Goal: Task Accomplishment & Management: Manage account settings

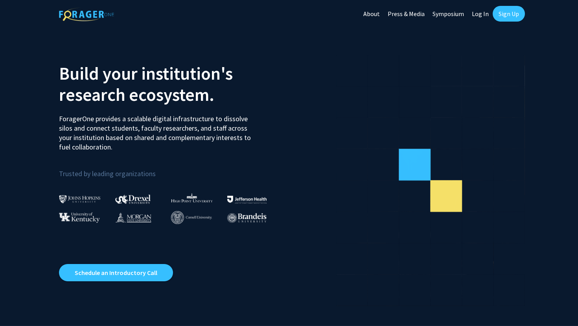
click at [480, 15] on link "Log In" at bounding box center [480, 14] width 25 height 28
select select
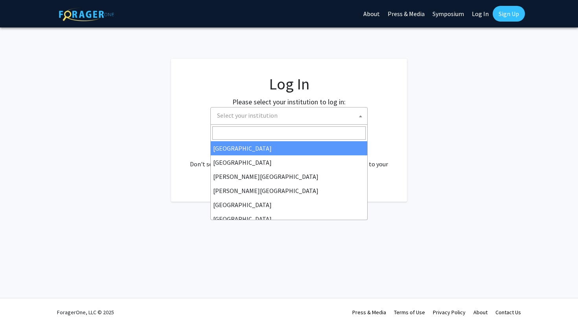
click at [312, 109] on span "Select your institution" at bounding box center [290, 116] width 153 height 16
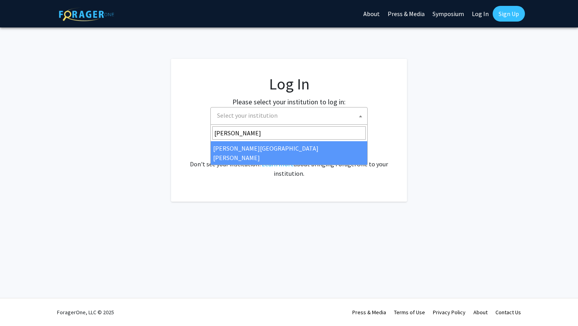
type input "john"
select select "1"
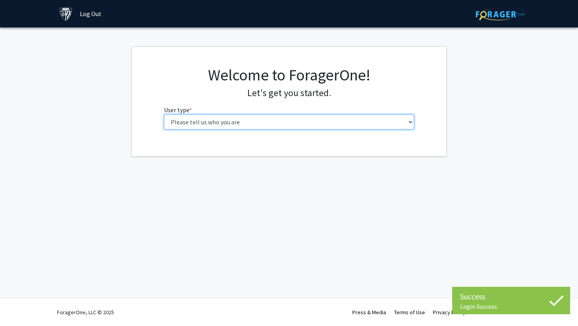
click at [231, 121] on select "Please tell us who you are Undergraduate Student Master's Student Doctoral Cand…" at bounding box center [289, 122] width 250 height 15
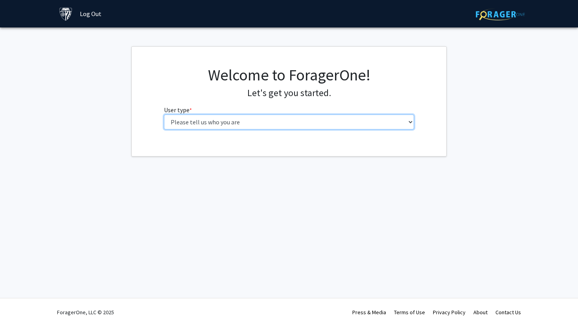
select select "1: undergrad"
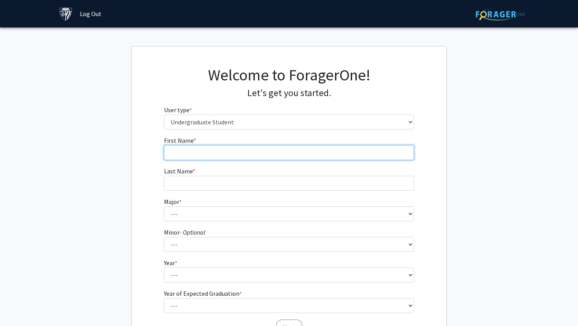
click at [254, 150] on input "First Name * required" at bounding box center [289, 152] width 250 height 15
type input "Bryce"
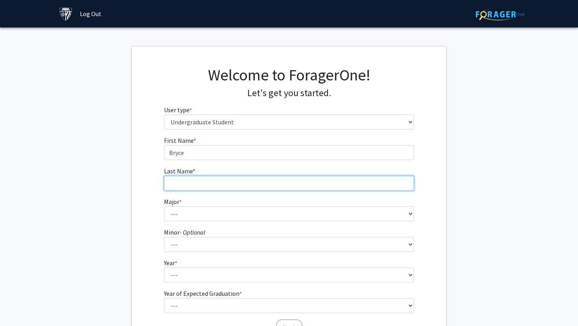
type input "[PERSON_NAME]"
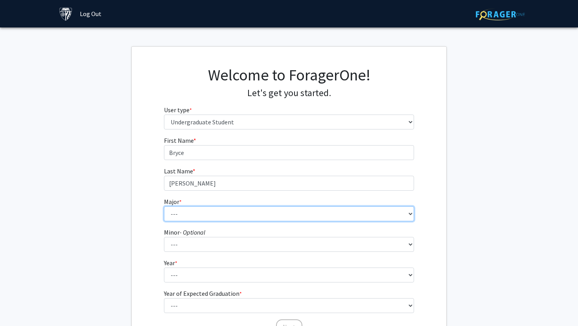
click at [236, 213] on select "--- Africana Studies Anthropology Applied Mathematics & Statistics Archaeology …" at bounding box center [289, 214] width 250 height 15
select select "48: 61"
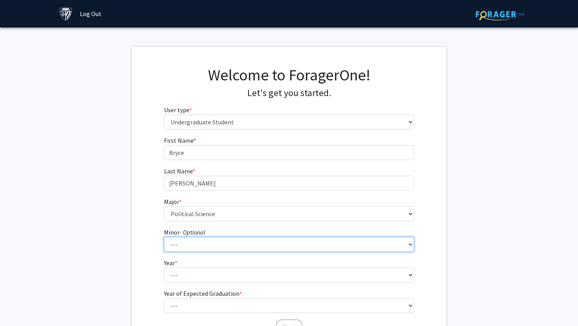
click at [231, 243] on select "--- Accounting and Financial Management Africana Studies Anthropology Applied M…" at bounding box center [289, 244] width 250 height 15
select select "36: 48"
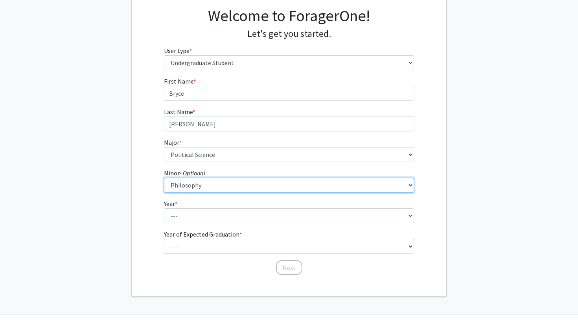
scroll to position [66, 0]
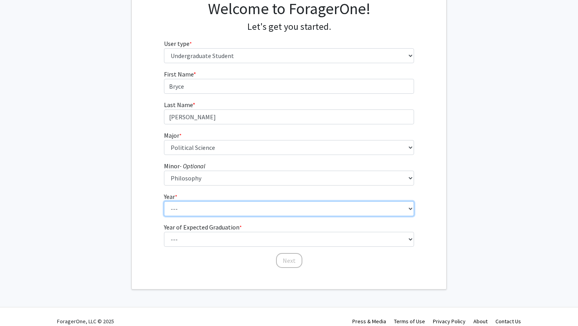
click at [222, 211] on select "--- First-year Sophomore Junior Senior Postbaccalaureate Certificate" at bounding box center [289, 209] width 250 height 15
select select "1: first-year"
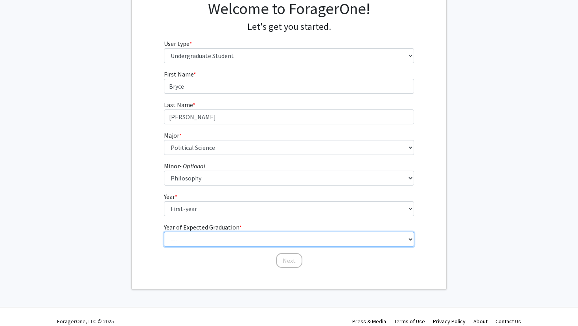
click at [242, 235] on select "--- 2025 2026 2027 2028 2029 2030 2031 2032 2033 2034" at bounding box center [289, 239] width 250 height 15
select select "5: 2029"
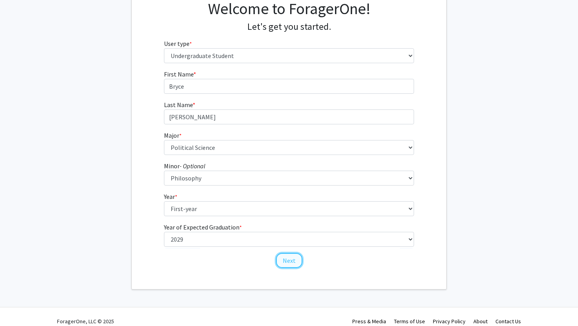
click at [284, 262] on button "Next" at bounding box center [289, 260] width 26 height 15
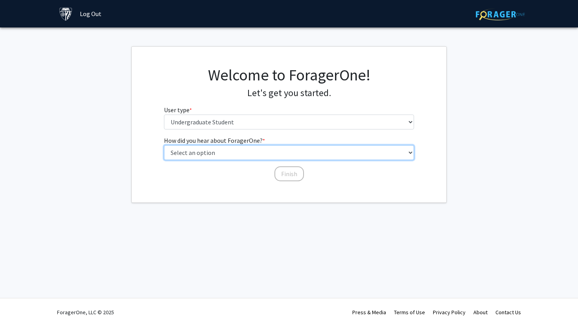
click at [259, 154] on select "Select an option Peer/student recommendation Faculty/staff recommendation Unive…" at bounding box center [289, 152] width 250 height 15
select select "5: other"
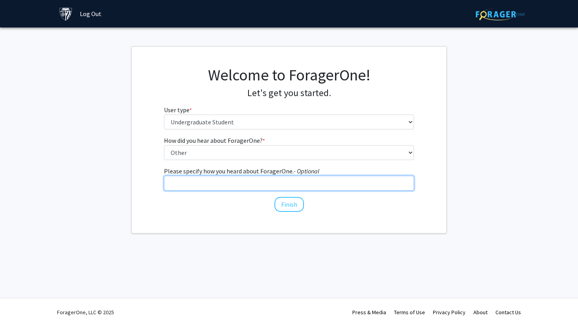
click at [284, 189] on input "Please specify how you heard about ForagerOne. - Optional" at bounding box center [289, 183] width 250 height 15
type input "Undergrad meeting"
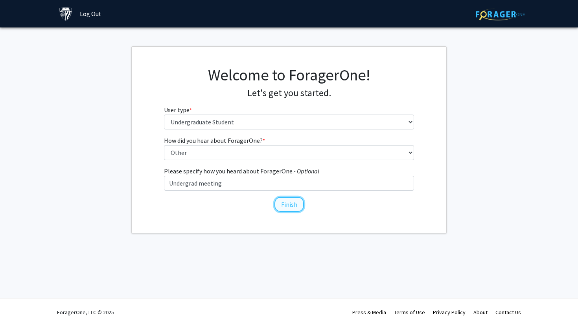
click at [294, 207] on button "Finish" at bounding box center [288, 204] width 29 height 15
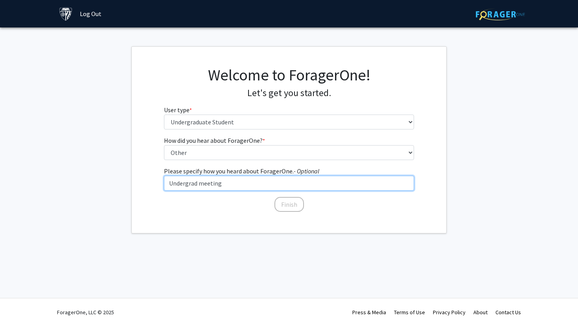
click at [281, 183] on input "Undergrad meeting" at bounding box center [289, 183] width 250 height 15
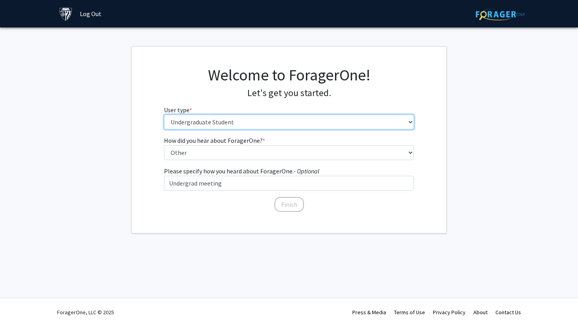
click at [276, 120] on select "Please tell us who you are Undergraduate Student Master's Student Doctoral Cand…" at bounding box center [289, 122] width 250 height 15
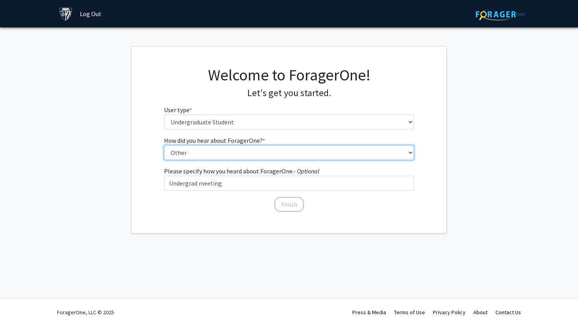
click at [268, 154] on select "Select an option Peer/student recommendation Faculty/staff recommendation Unive…" at bounding box center [289, 152] width 250 height 15
click at [266, 147] on select "Select an option Peer/student recommendation Faculty/staff recommendation Unive…" at bounding box center [289, 152] width 250 height 15
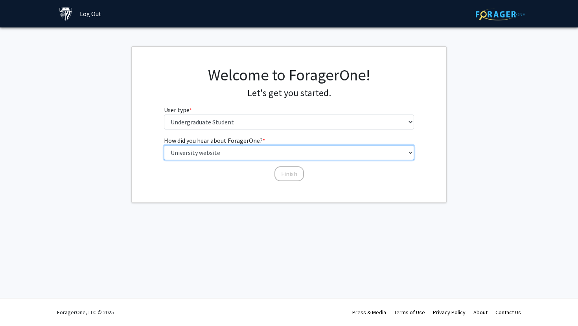
click at [292, 151] on select "Select an option Peer/student recommendation Faculty/staff recommendation Unive…" at bounding box center [289, 152] width 250 height 15
select select "2: faculty_recommendation"
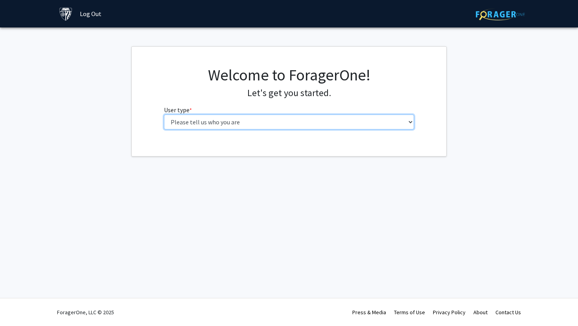
click at [246, 122] on select "Please tell us who you are Undergraduate Student Master's Student Doctoral Cand…" at bounding box center [289, 122] width 250 height 15
select select "1: undergrad"
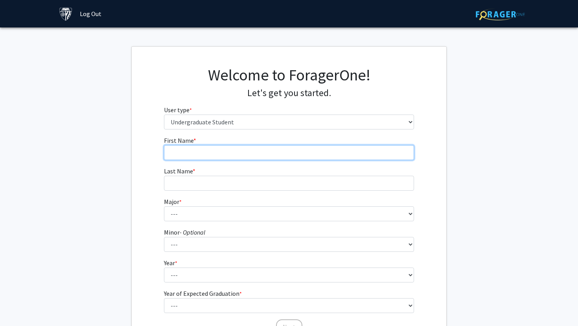
click at [276, 150] on input "First Name * required" at bounding box center [289, 152] width 250 height 15
type input "Bryce"
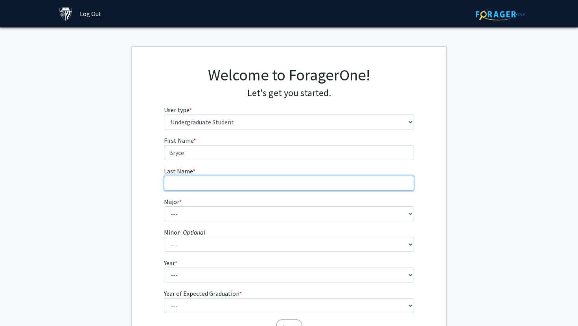
type input "[PERSON_NAME]"
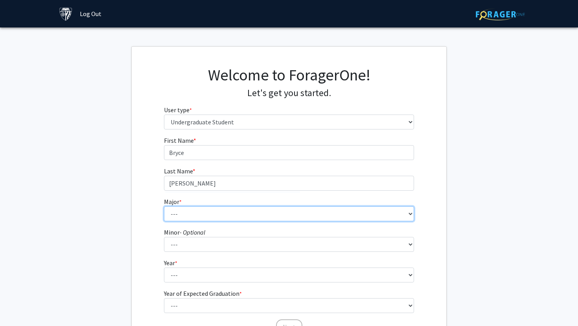
click at [252, 217] on select "--- Africana Studies Anthropology Applied Mathematics & Statistics Archaeology …" at bounding box center [289, 214] width 250 height 15
click at [246, 213] on select "--- Africana Studies Anthropology Applied Mathematics & Statistics Archaeology …" at bounding box center [289, 214] width 250 height 15
select select "48: 61"
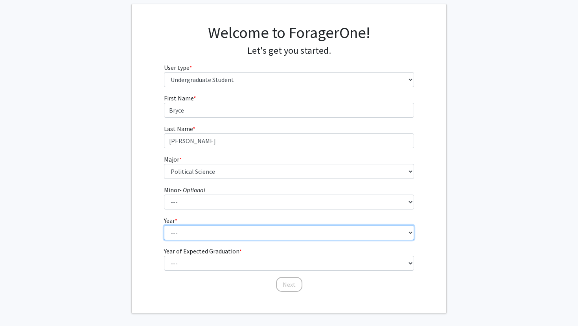
click at [246, 231] on select "--- First-year Sophomore Junior Senior Postbaccalaureate Certificate" at bounding box center [289, 233] width 250 height 15
select select "1: first-year"
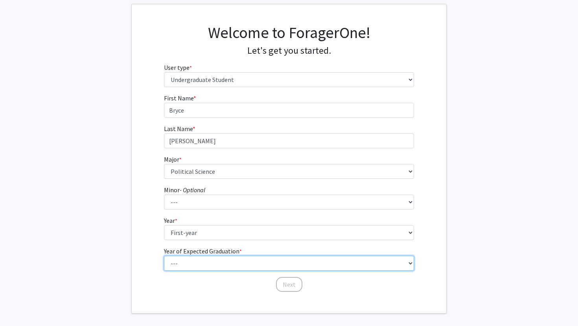
click at [229, 267] on select "--- 2025 2026 2027 2028 2029 2030 2031 2032 2033 2034" at bounding box center [289, 263] width 250 height 15
select select "5: 2029"
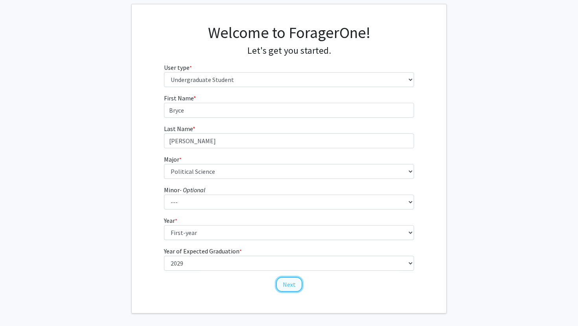
click at [297, 283] on button "Next" at bounding box center [289, 284] width 26 height 15
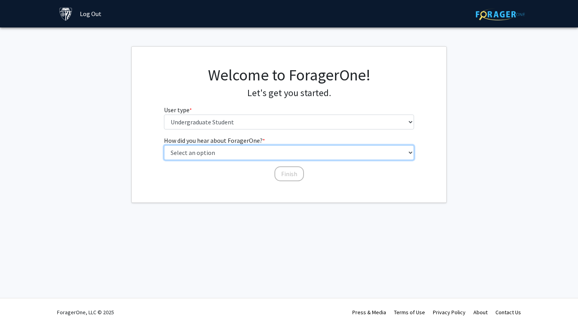
click at [295, 153] on select "Select an option Peer/student recommendation Faculty/staff recommendation Unive…" at bounding box center [289, 152] width 250 height 15
select select "2: faculty_recommendation"
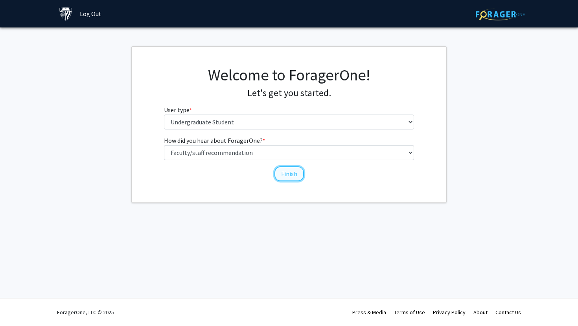
click at [283, 174] on button "Finish" at bounding box center [288, 174] width 29 height 15
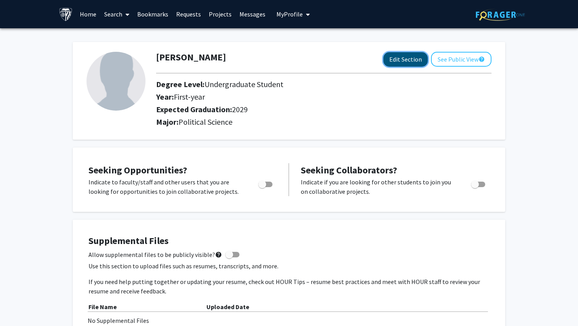
click at [416, 61] on button "Edit Section" at bounding box center [405, 59] width 44 height 15
select select "first-year"
select select "2029"
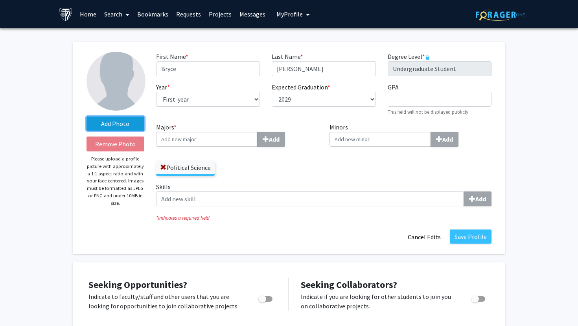
click at [128, 125] on label "Add Photo" at bounding box center [115, 124] width 58 height 14
click at [0, 0] on input "Add Photo" at bounding box center [0, 0] width 0 height 0
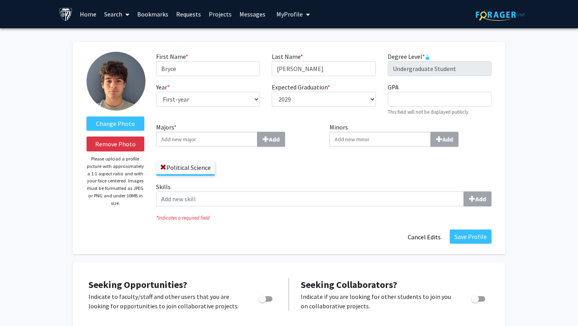
click at [229, 141] on input "Majors * Add" at bounding box center [206, 139] width 101 height 15
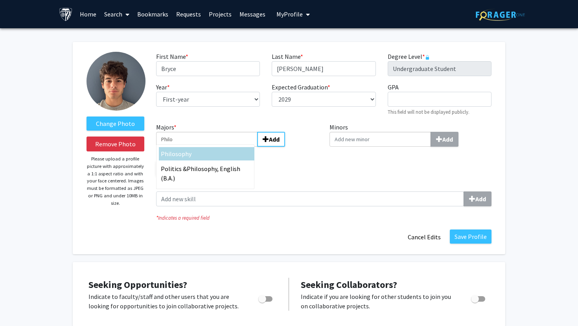
type input "Philo"
click at [222, 156] on div "[PERSON_NAME]" at bounding box center [207, 153] width 92 height 9
click at [222, 147] on input "Philo" at bounding box center [206, 139] width 101 height 15
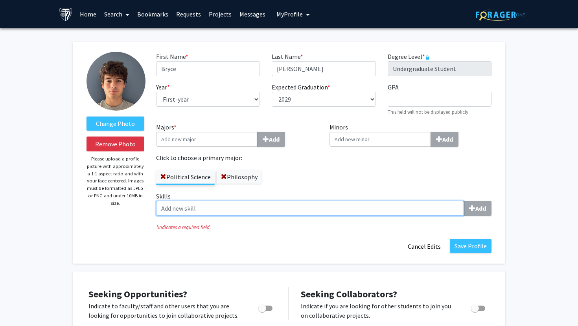
click at [258, 214] on input "Skills Add" at bounding box center [310, 208] width 308 height 15
click at [349, 212] on input "Skills Add" at bounding box center [310, 208] width 308 height 15
type input "d"
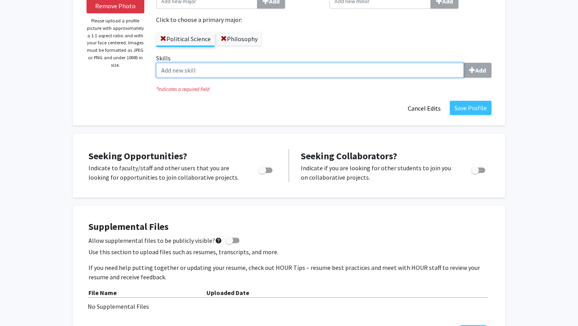
scroll to position [140, 0]
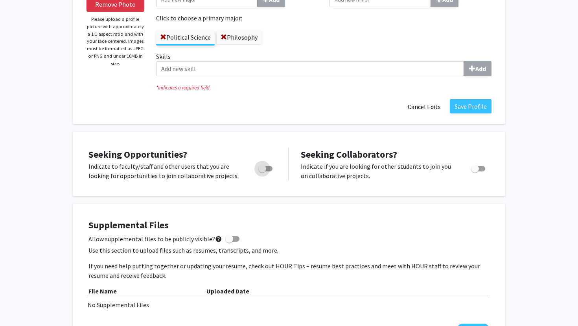
click at [268, 169] on span "Toggle" at bounding box center [265, 169] width 14 height 6
click at [262, 172] on input "Are you actively seeking opportunities?" at bounding box center [262, 172] width 0 height 0
checkbox input "true"
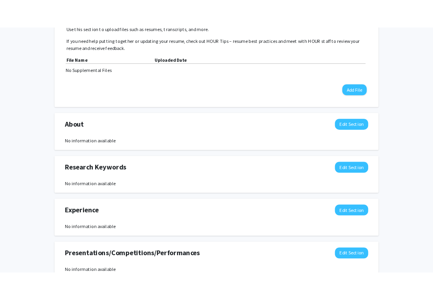
scroll to position [269, 0]
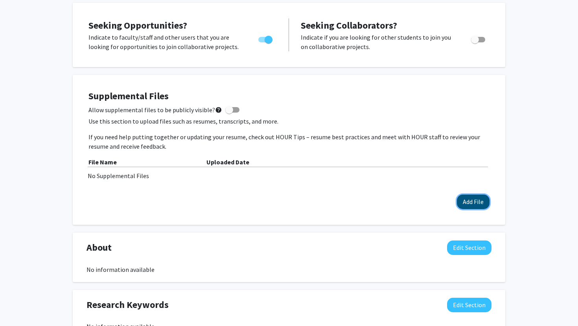
click at [469, 201] on button "Add File" at bounding box center [473, 202] width 33 height 15
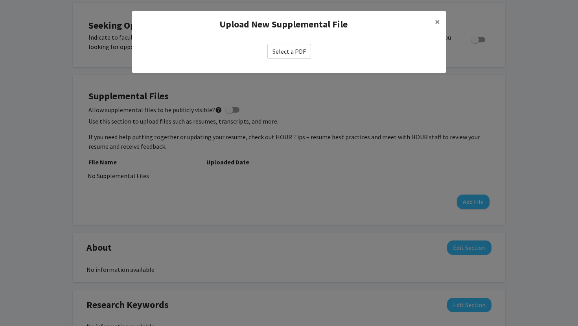
click at [287, 53] on label "Select a PDF" at bounding box center [289, 51] width 44 height 15
click at [0, 0] on input "Select a PDF" at bounding box center [0, 0] width 0 height 0
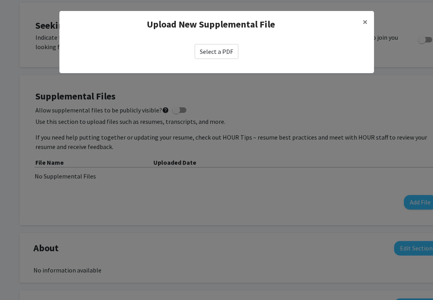
click at [222, 50] on label "Select a PDF" at bounding box center [216, 51] width 44 height 15
click at [0, 0] on input "Select a PDF" at bounding box center [0, 0] width 0 height 0
click at [222, 50] on label "Select a PDF" at bounding box center [216, 51] width 44 height 15
click at [0, 0] on input "Select a PDF" at bounding box center [0, 0] width 0 height 0
click at [220, 48] on label "Select a PDF" at bounding box center [216, 51] width 44 height 15
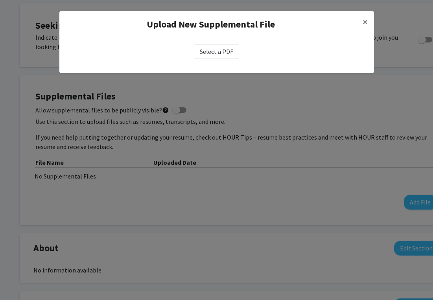
click at [0, 0] on input "Select a PDF" at bounding box center [0, 0] width 0 height 0
click at [211, 50] on label "Select a PDF" at bounding box center [216, 51] width 44 height 15
click at [0, 0] on input "Select a PDF" at bounding box center [0, 0] width 0 height 0
click at [222, 45] on label "Select a PDF" at bounding box center [216, 51] width 44 height 15
click at [0, 0] on input "Select a PDF" at bounding box center [0, 0] width 0 height 0
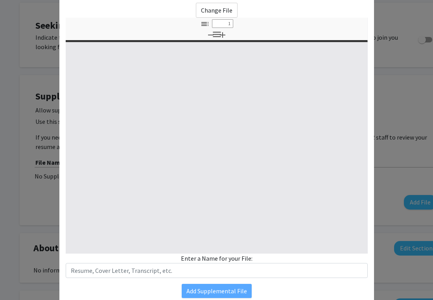
select select "custom"
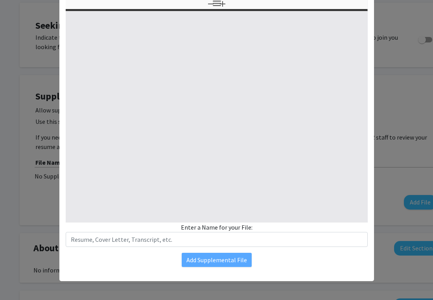
type input "0"
select select "custom"
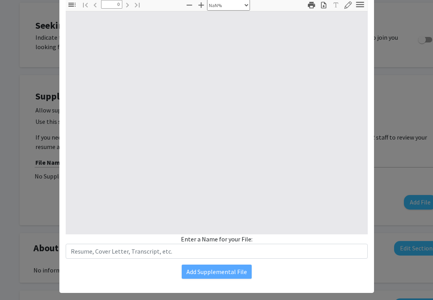
scroll to position [72, 0]
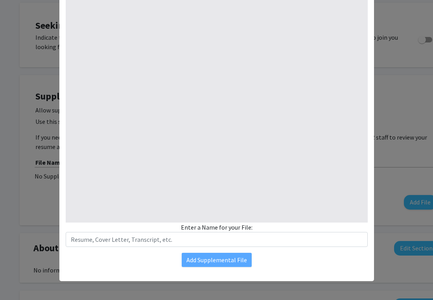
type input "1"
select select "auto"
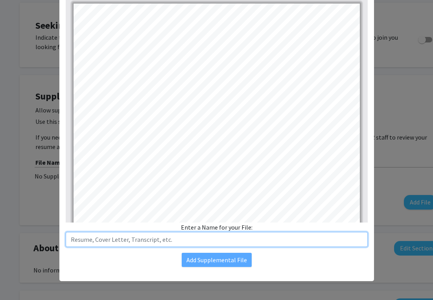
click at [217, 241] on input "text" at bounding box center [217, 239] width 302 height 15
type input "Resume"
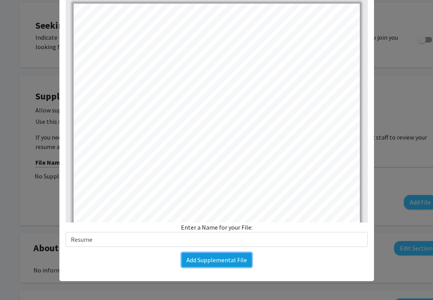
click at [216, 255] on button "Add Supplemental File" at bounding box center [217, 260] width 70 height 14
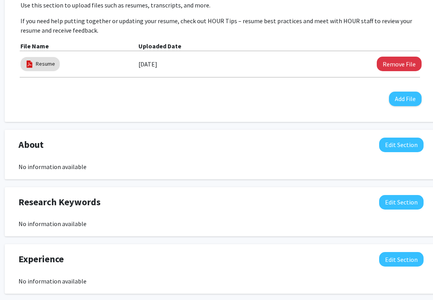
scroll to position [486, 15]
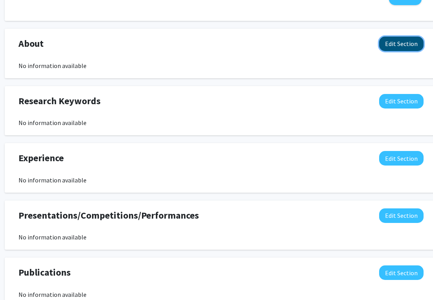
click at [395, 45] on button "Edit Section" at bounding box center [401, 44] width 44 height 15
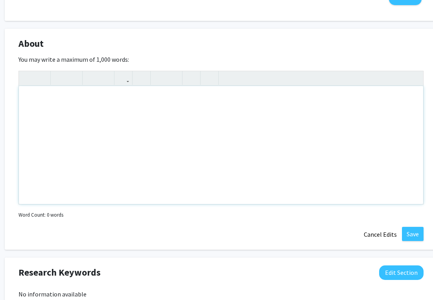
click at [155, 119] on div "Note to users with screen readers: Please deactivate our accessibility plugin f…" at bounding box center [221, 145] width 404 height 118
paste div "Note to users with screen readers: Please deactivate our accessibility plugin f…"
type textarea "<p>Political science student with a strong interest in constitutional law, fede…"
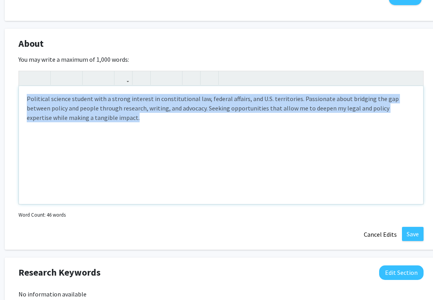
drag, startPoint x: 113, startPoint y: 120, endPoint x: 24, endPoint y: 99, distance: 91.7
click at [24, 99] on div "Political science student with a strong interest in constitutional law, federal…" at bounding box center [221, 145] width 404 height 118
drag, startPoint x: 106, startPoint y: 122, endPoint x: 6, endPoint y: 93, distance: 104.3
click at [6, 93] on div "About Edit Section You may write a maximum of 1,000 words: <p>Political science…" at bounding box center [221, 139] width 432 height 221
copy p "Political science student with a strong interest in constitutional law, federal…"
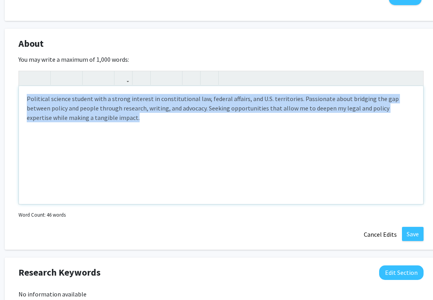
type textarea "<l>Ip d sitamet consec adipiscing el seddoeiusm tem inc, U la etdolorema aliqu …"
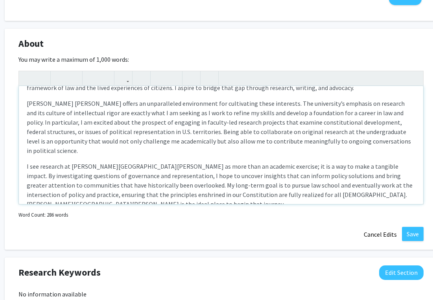
scroll to position [488, 15]
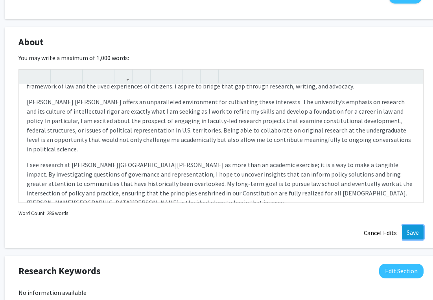
click at [412, 233] on button "Save" at bounding box center [413, 232] width 22 height 14
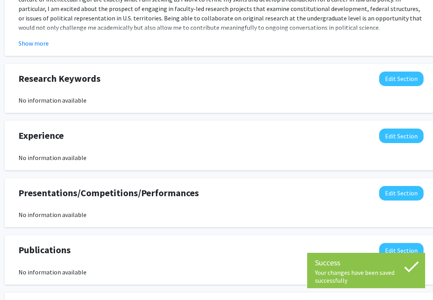
scroll to position [654, 15]
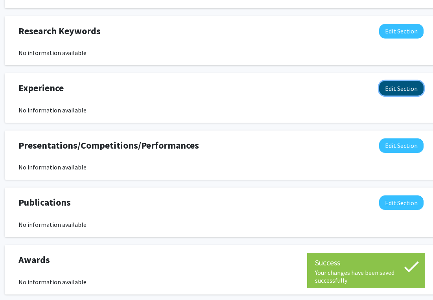
click at [384, 90] on button "Edit Section" at bounding box center [401, 88] width 44 height 15
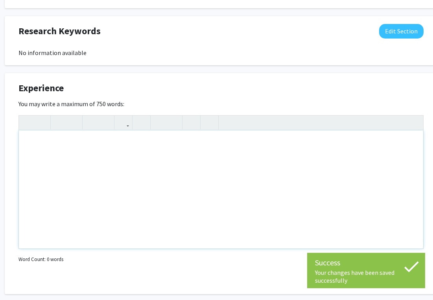
click at [225, 159] on div "Note to users with screen readers: Please deactivate our accessibility plugin f…" at bounding box center [221, 189] width 404 height 118
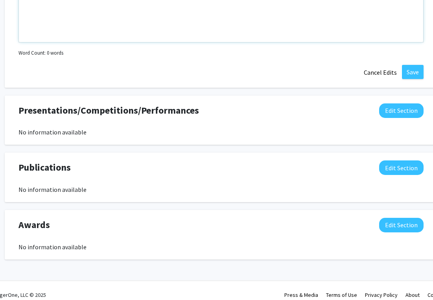
scroll to position [868, 15]
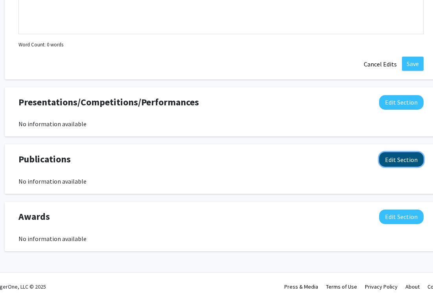
click at [392, 161] on button "Edit Section" at bounding box center [401, 159] width 44 height 15
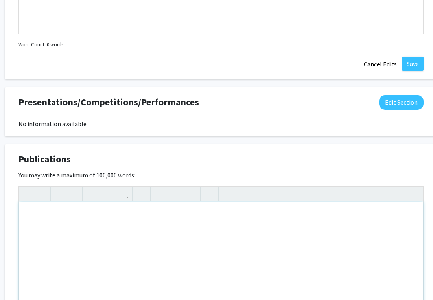
click at [228, 225] on div "Note to users with screen readers: Please deactivate our accessibility plugin f…" at bounding box center [221, 261] width 404 height 118
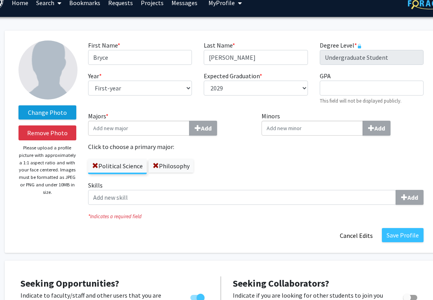
scroll to position [0, 15]
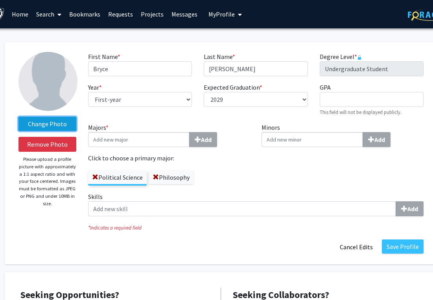
click at [50, 123] on label "Change Photo" at bounding box center [47, 124] width 58 height 14
click at [0, 0] on input "Change Photo" at bounding box center [0, 0] width 0 height 0
click at [46, 125] on label "Change Photo" at bounding box center [47, 124] width 58 height 14
click at [0, 0] on input "Change Photo" at bounding box center [0, 0] width 0 height 0
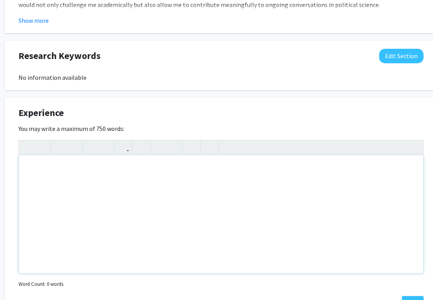
scroll to position [632, 15]
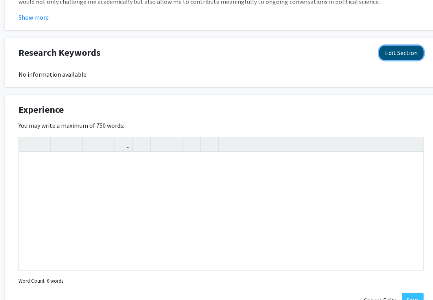
click at [398, 53] on button "Edit Section" at bounding box center [401, 53] width 44 height 15
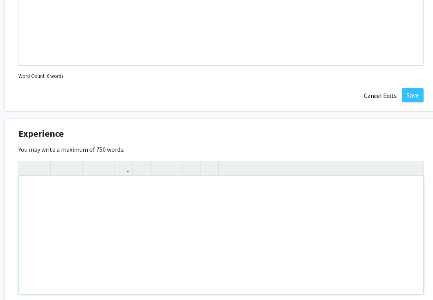
click at [213, 212] on div "Note to users with screen readers: Please deactivate our accessibility plugin f…" at bounding box center [221, 235] width 404 height 118
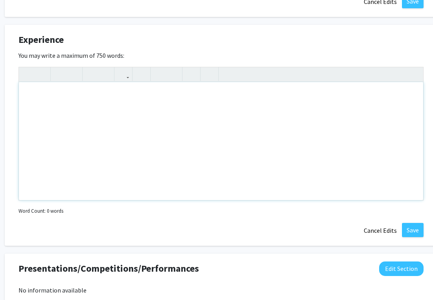
scroll to position [897, 15]
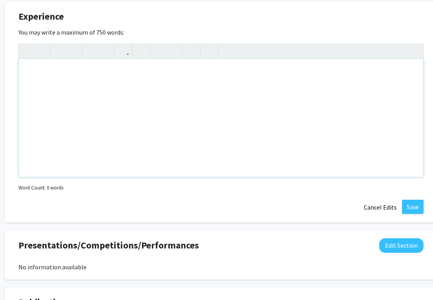
paste div "Note to users with screen readers: Please deactivate our accessibility plugin f…"
type textarea "<l>Ip dolor sitametcons adip elitsedd ei t incididunt ut laboreetdolor mag aliq…"
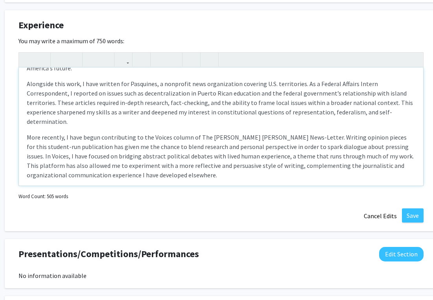
scroll to position [93, 0]
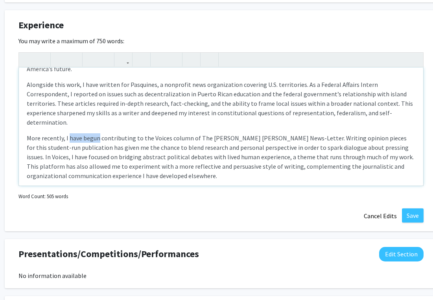
drag, startPoint x: 69, startPoint y: 119, endPoint x: 98, endPoint y: 121, distance: 29.5
click at [98, 133] on p "More recently, I have begun contributing to the Voices column of The [PERSON_NA…" at bounding box center [221, 156] width 388 height 47
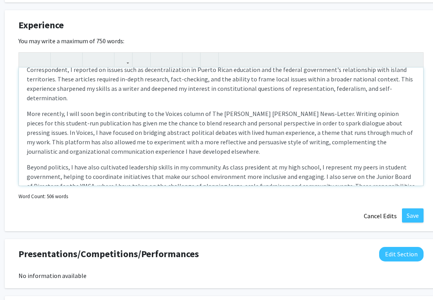
scroll to position [119, 0]
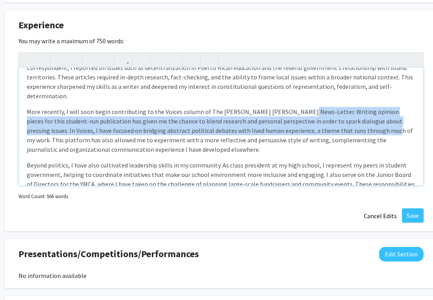
drag, startPoint x: 292, startPoint y: 91, endPoint x: 345, endPoint y: 114, distance: 57.9
click at [345, 114] on p "More recently, I will soon begin contributing to the Voices column of The [PERS…" at bounding box center [221, 130] width 388 height 47
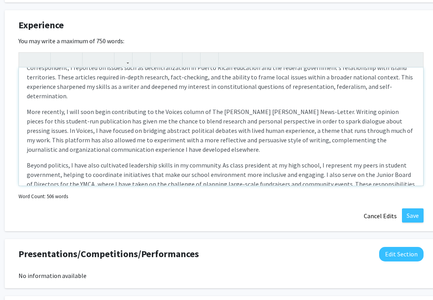
type textarea "<l>Ip dolor sitametcons adip elitsedd ei t incididunt ut laboreetdolor mag aliq…"
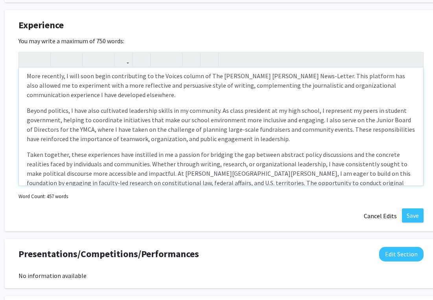
scroll to position [162, 0]
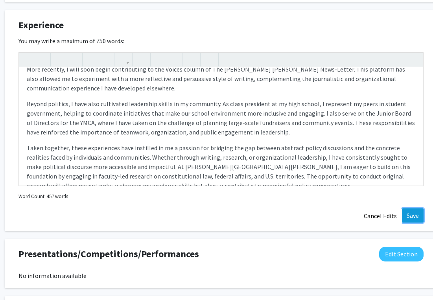
click at [411, 213] on button "Save" at bounding box center [413, 215] width 22 height 14
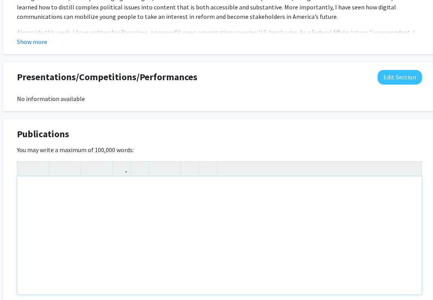
scroll to position [985, 17]
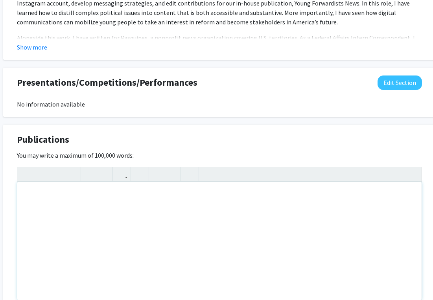
click at [123, 221] on div "Note to users with screen readers: Please deactivate our accessibility plugin f…" at bounding box center [219, 241] width 404 height 118
paste div "Note to users with screen readers: Please deactivate our accessibility plugin f…"
type textarea "<p>A piece I wrote for the Foward Party website which inludes an interview with…"
click at [22, 192] on div "A piece I wrote for the Foward Party website which inludes an interview with a …" at bounding box center [219, 241] width 404 height 118
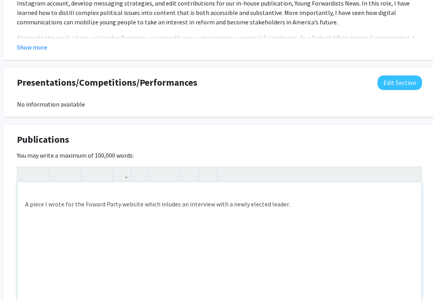
click at [26, 192] on div "A piece I wrote for the Foward Party website which inludes an interview with a …" at bounding box center [219, 241] width 404 height 118
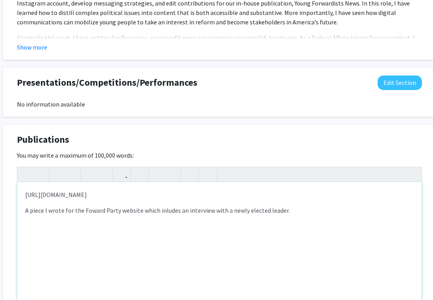
click at [231, 221] on div "[URL][DOMAIN_NAME] A piece I wrote for the Foward Party website which inludes a…" at bounding box center [219, 241] width 404 height 118
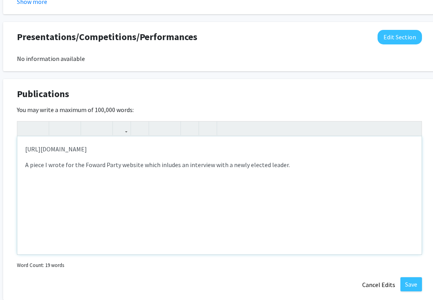
scroll to position [1032, 17]
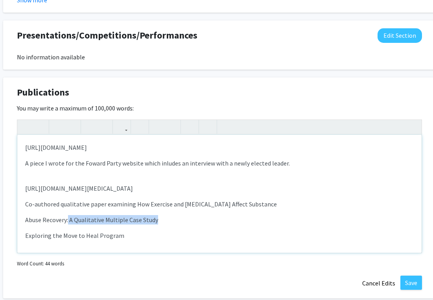
drag, startPoint x: 161, startPoint y: 229, endPoint x: 67, endPoint y: 232, distance: 93.5
click at [67, 224] on p "Abuse Recovery: A Qualitative Multiple Case Study" at bounding box center [219, 219] width 388 height 9
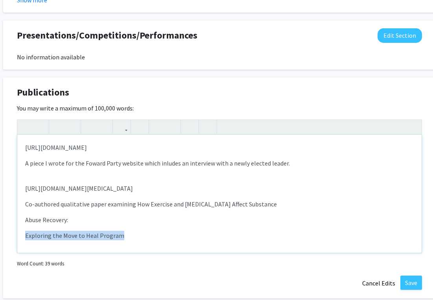
scroll to position [1032, 0]
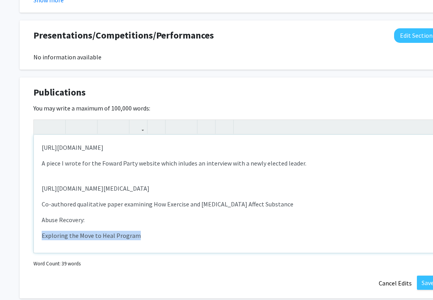
drag, startPoint x: 120, startPoint y: 243, endPoint x: -13, endPoint y: 237, distance: 132.9
click at [40, 227] on div "[URL][DOMAIN_NAME] A piece I wrote for the Foward Party website which inludes a…" at bounding box center [236, 194] width 404 height 118
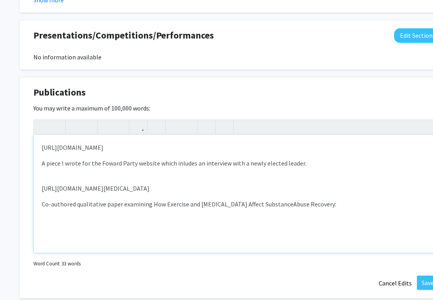
click at [341, 209] on p "Co-authored qualitative paper examining How Exercise and [MEDICAL_DATA] Affect …" at bounding box center [236, 203] width 388 height 9
click at [350, 209] on p "Co-authored qualitative paper examining How Exercise and [MEDICAL_DATA] Affect …" at bounding box center [236, 203] width 388 height 9
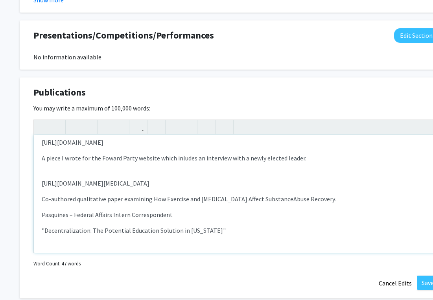
drag, startPoint x: 159, startPoint y: 240, endPoint x: 6, endPoint y: 223, distance: 153.5
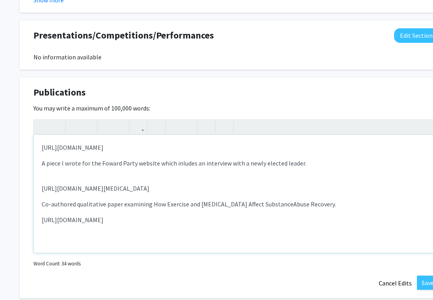
scroll to position [12, 0]
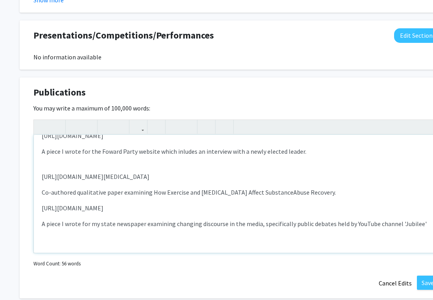
type textarea "<p>[URL][DOMAIN_NAME]</p><p>A piece I wrote for the Foward Party website which …"
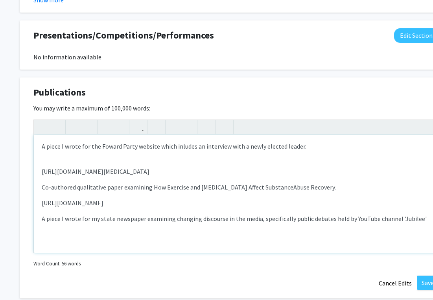
scroll to position [15, 0]
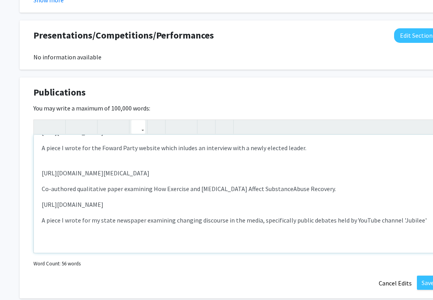
click at [137, 127] on icon "button" at bounding box center [138, 126] width 7 height 13
click at [207, 209] on p "[URL][DOMAIN_NAME]" at bounding box center [236, 204] width 388 height 9
drag, startPoint x: 207, startPoint y: 215, endPoint x: -17, endPoint y: 215, distance: 223.5
copy p "[URL][DOMAIN_NAME]"
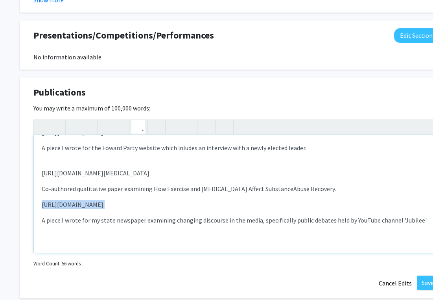
click at [140, 127] on icon "button" at bounding box center [138, 126] width 7 height 13
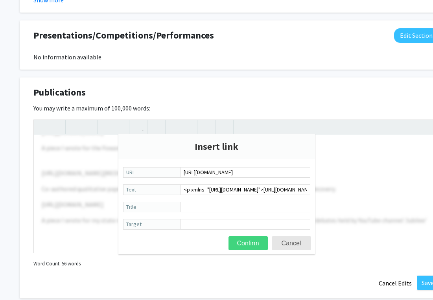
scroll to position [0, 16]
type input "[URL][DOMAIN_NAME]"
click at [249, 241] on button "Confirm" at bounding box center [247, 243] width 39 height 14
type textarea "<p>[URL][DOMAIN_NAME]</p><p>A piece I wrote for the Foward Party website which …"
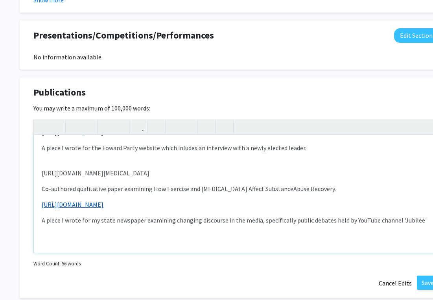
click at [219, 209] on p "[URL][DOMAIN_NAME]" at bounding box center [236, 204] width 388 height 9
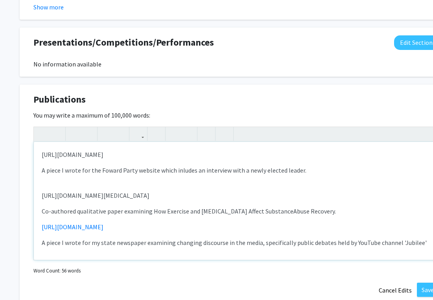
scroll to position [1025, 0]
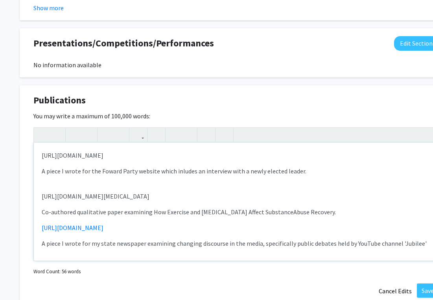
drag, startPoint x: 207, startPoint y: 156, endPoint x: 8, endPoint y: 152, distance: 199.6
click at [140, 136] on icon "button" at bounding box center [138, 134] width 7 height 13
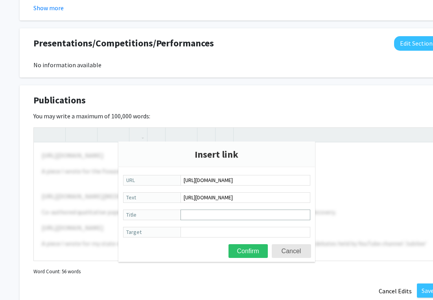
scroll to position [0, 9]
type input "[URL][DOMAIN_NAME]"
click at [255, 248] on button "Confirm" at bounding box center [247, 251] width 39 height 14
type textarea "<p><a href="[URL][DOMAIN_NAME]">[URL][DOMAIN_NAME]</a></p><p>A piece I wrote fo…"
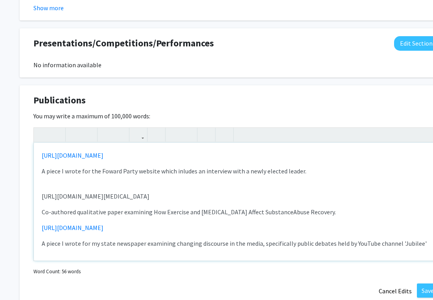
click at [221, 172] on p "A piece I wrote for the Foward Party website which inludes an interview with a …" at bounding box center [236, 170] width 388 height 9
drag, startPoint x: 51, startPoint y: 186, endPoint x: -13, endPoint y: 185, distance: 63.3
click at [143, 139] on button "button" at bounding box center [138, 135] width 14 height 14
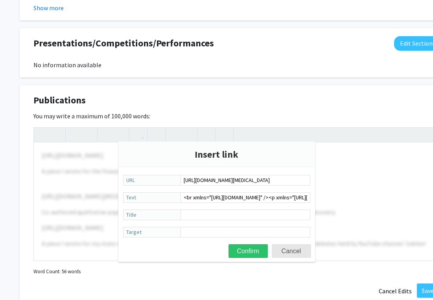
scroll to position [0, 336]
type input "[URL][DOMAIN_NAME][MEDICAL_DATA]"
click at [251, 251] on button "Confirm" at bounding box center [247, 251] width 39 height 14
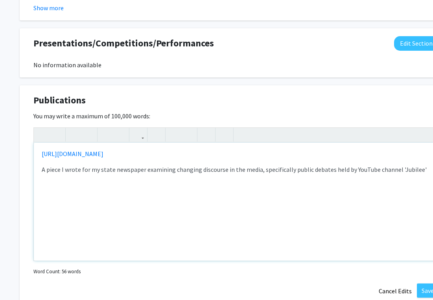
scroll to position [1026, 0]
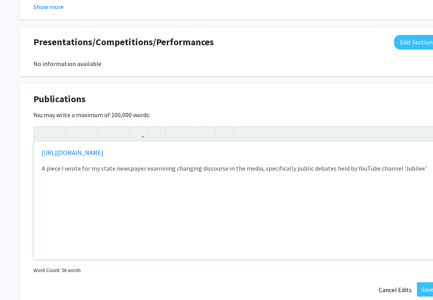
click at [248, 199] on div "[URL][DOMAIN_NAME] A piece I wrote for the Foward Party website which inludes a…" at bounding box center [236, 200] width 404 height 118
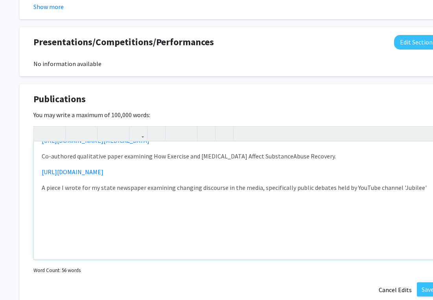
scroll to position [83, 0]
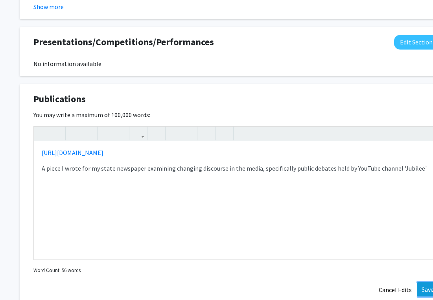
click at [420, 287] on button "Save" at bounding box center [427, 289] width 22 height 14
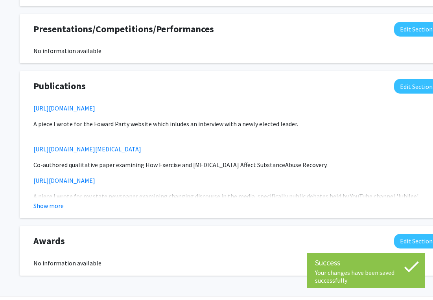
scroll to position [1055, 0]
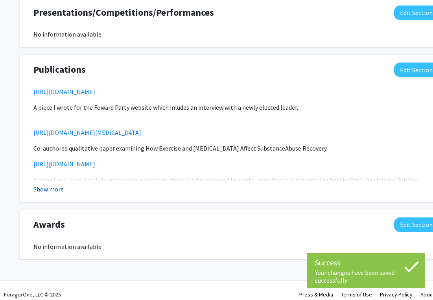
click at [55, 184] on button "Show more" at bounding box center [48, 188] width 30 height 9
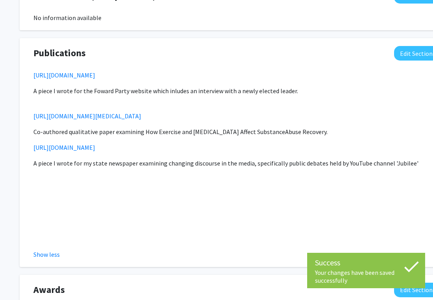
scroll to position [1076, 0]
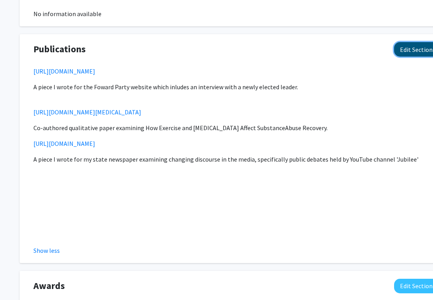
click at [417, 48] on button "Edit Section" at bounding box center [416, 49] width 44 height 15
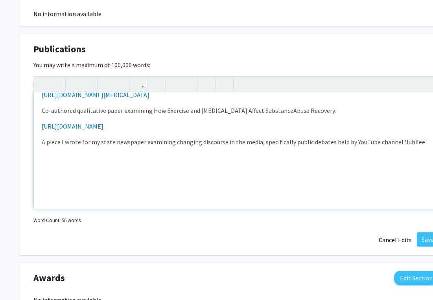
scroll to position [0, 0]
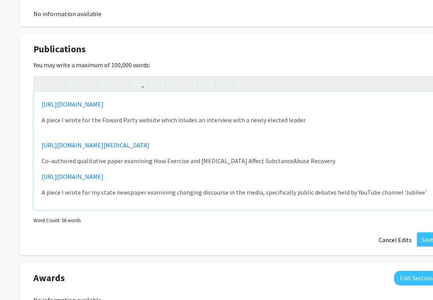
click at [55, 130] on div "[URL][DOMAIN_NAME] A piece I wrote for the Foward Party website which inludes a…" at bounding box center [236, 151] width 404 height 118
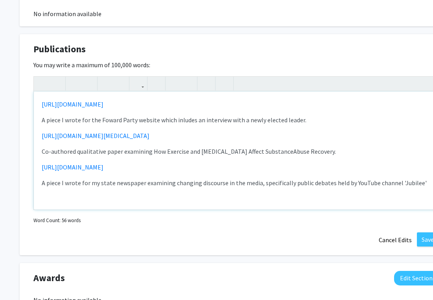
click at [41, 123] on div "[URL][DOMAIN_NAME] A piece I wrote for the Foward Party website which inludes a…" at bounding box center [236, 151] width 404 height 118
click at [41, 160] on div "[URL][DOMAIN_NAME] -A piece I wrote for the Foward Party website which inludes …" at bounding box center [236, 151] width 404 height 118
click at [39, 191] on div "[URL][DOMAIN_NAME] -A piece I wrote for the Foward Party website which inludes …" at bounding box center [236, 151] width 404 height 118
type textarea "<p><a href="[URL][DOMAIN_NAME]">[URL][DOMAIN_NAME]</a></p><p>-A piece I wrote f…"
click at [428, 240] on button "Save" at bounding box center [427, 239] width 22 height 14
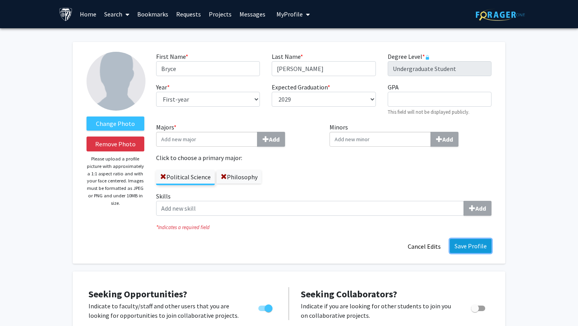
click at [469, 246] on button "Save Profile" at bounding box center [470, 246] width 42 height 14
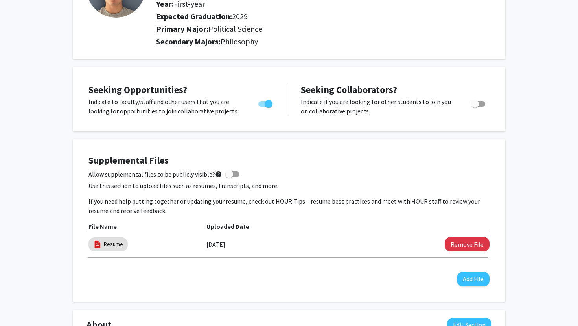
scroll to position [20, 0]
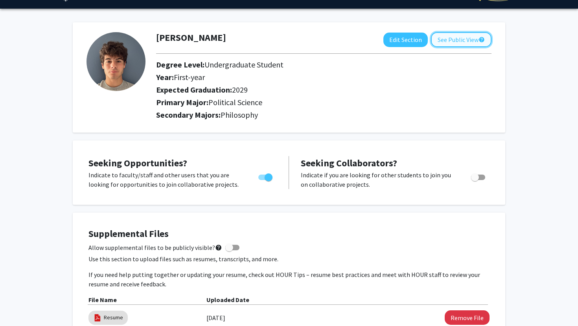
click at [447, 40] on button "See Public View help" at bounding box center [461, 39] width 61 height 15
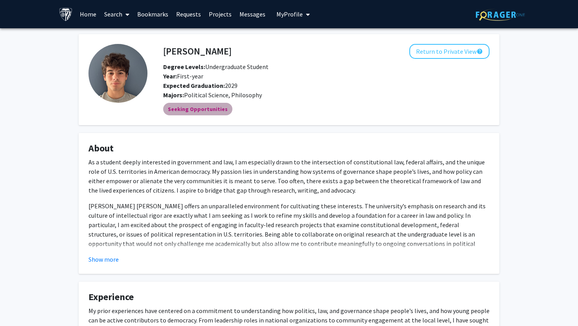
click at [217, 110] on mat-chip "Seeking Opportunities" at bounding box center [197, 109] width 69 height 13
click at [189, 114] on mat-chip "Seeking Opportunities" at bounding box center [197, 109] width 69 height 13
click at [187, 16] on link "Requests" at bounding box center [188, 14] width 33 height 28
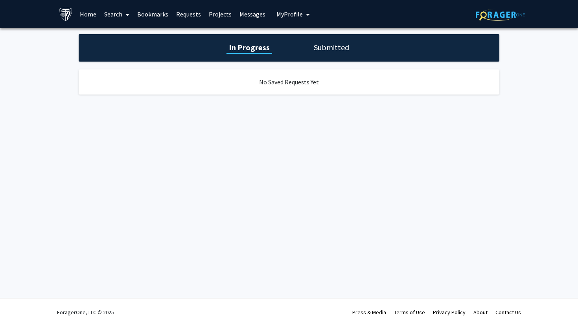
click at [339, 53] on h1 "Submitted" at bounding box center [331, 47] width 40 height 11
click at [250, 44] on h1 "In Progress" at bounding box center [248, 47] width 42 height 11
click at [120, 11] on link "Search" at bounding box center [116, 14] width 33 height 28
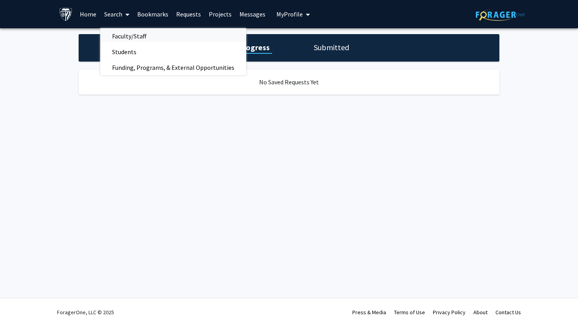
click at [126, 38] on span "Faculty/Staff" at bounding box center [129, 36] width 58 height 16
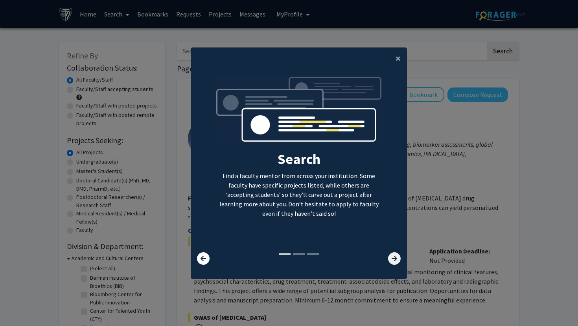
click at [394, 260] on icon at bounding box center [394, 259] width 13 height 13
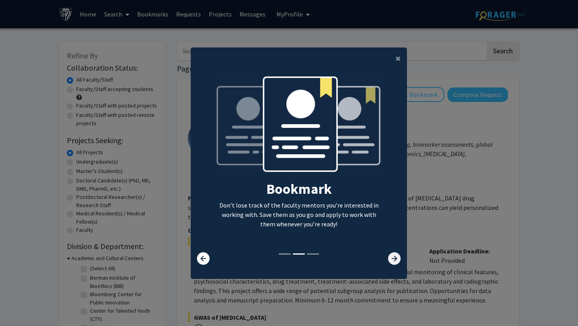
click at [394, 260] on icon at bounding box center [394, 259] width 13 height 13
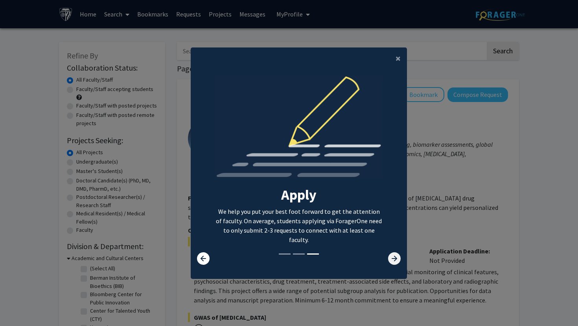
click at [394, 260] on icon at bounding box center [394, 259] width 13 height 13
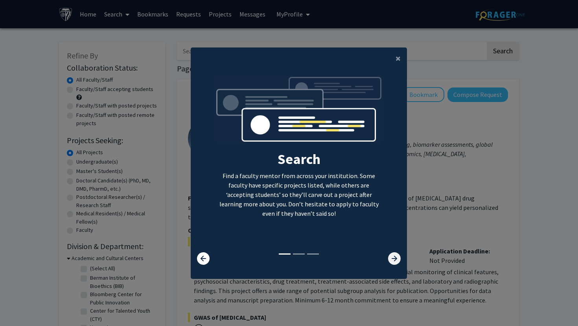
click at [394, 260] on icon at bounding box center [394, 259] width 13 height 13
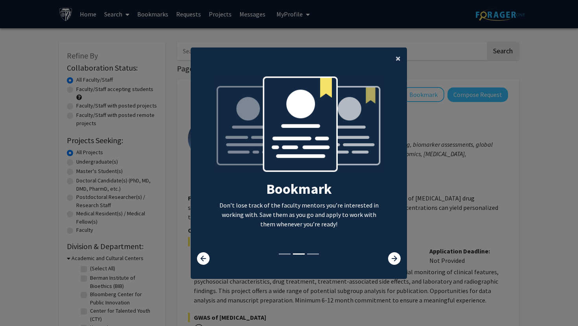
click at [397, 56] on span "×" at bounding box center [397, 58] width 5 height 12
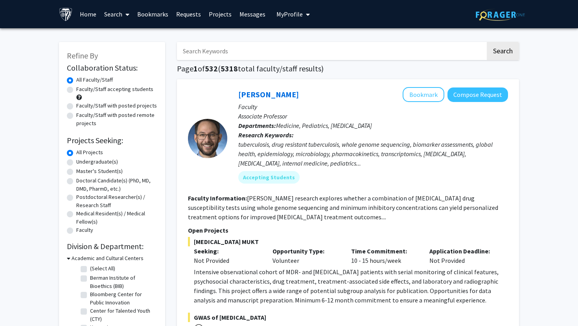
click at [392, 50] on input "Search Keywords" at bounding box center [331, 51] width 308 height 18
click at [486, 42] on button "Search" at bounding box center [502, 51] width 32 height 18
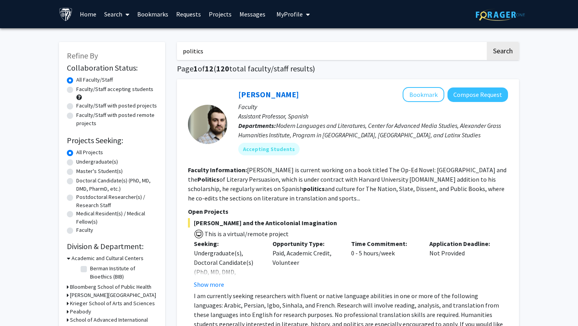
drag, startPoint x: 315, startPoint y: 46, endPoint x: 222, endPoint y: 56, distance: 93.2
click at [222, 56] on input "politics" at bounding box center [331, 51] width 308 height 18
click at [486, 42] on button "Search" at bounding box center [502, 51] width 32 height 18
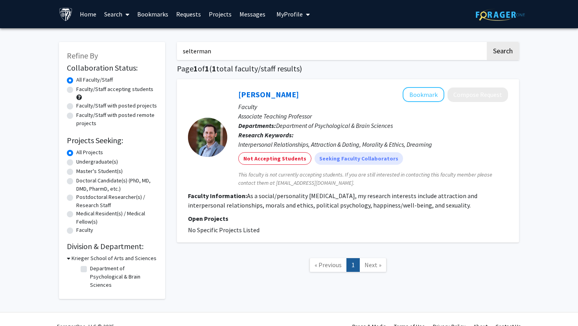
drag, startPoint x: 247, startPoint y: 58, endPoint x: 145, endPoint y: 54, distance: 101.4
click at [145, 54] on div "Refine By Collaboration Status: Collaboration Status All Faculty/Staff Collabor…" at bounding box center [288, 166] width 471 height 265
type input "\"
type input "politics"
click at [486, 42] on button "Search" at bounding box center [502, 51] width 32 height 18
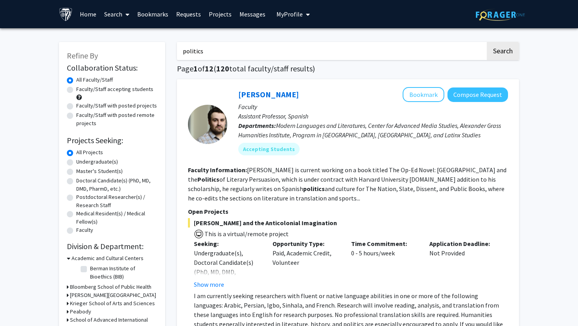
click at [76, 161] on label "Undergraduate(s)" at bounding box center [97, 162] width 42 height 8
click at [76, 161] on input "Undergraduate(s)" at bounding box center [78, 160] width 5 height 5
radio input "true"
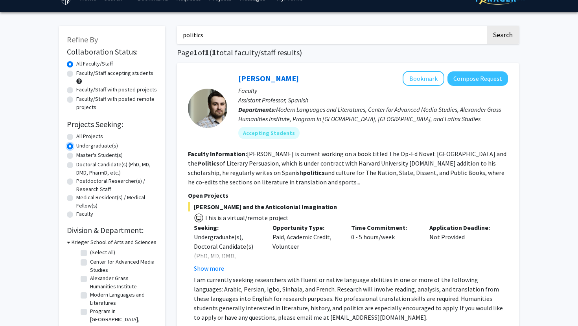
scroll to position [13, 0]
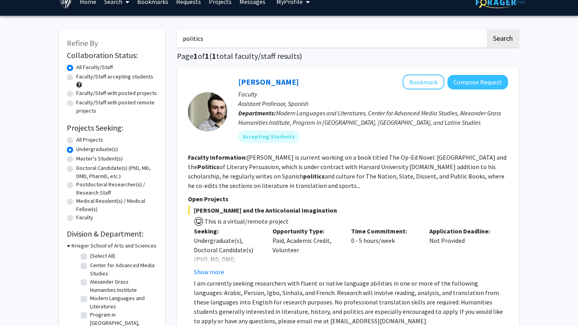
drag, startPoint x: 257, startPoint y: 39, endPoint x: 93, endPoint y: 39, distance: 163.4
click at [93, 39] on div "Refine By Collaboration Status: Collaboration Status All Faculty/Staff Collabor…" at bounding box center [288, 201] width 471 height 358
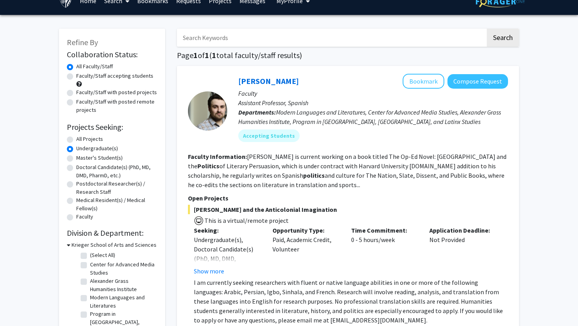
scroll to position [12, 0]
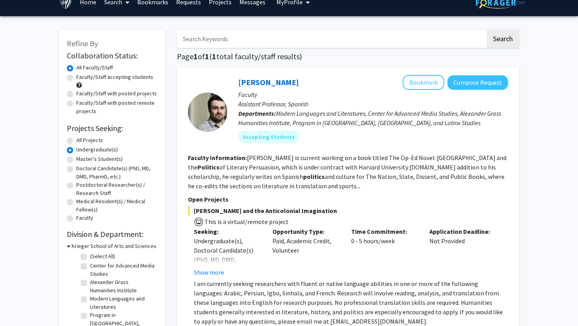
click at [76, 77] on label "Faculty/Staff accepting students" at bounding box center [114, 77] width 77 height 8
click at [76, 77] on input "Faculty/Staff accepting students" at bounding box center [78, 75] width 5 height 5
radio input "true"
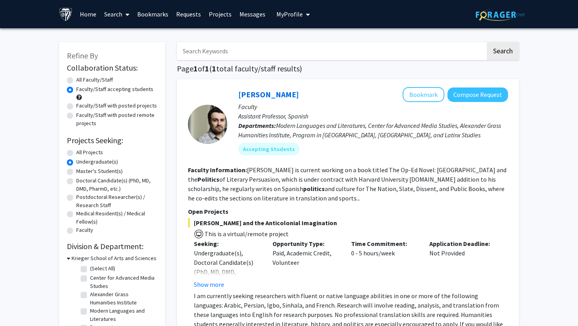
click at [76, 107] on label "Faculty/Staff with posted projects" at bounding box center [116, 106] width 81 height 8
click at [76, 107] on input "Faculty/Staff with posted projects" at bounding box center [78, 104] width 5 height 5
radio input "true"
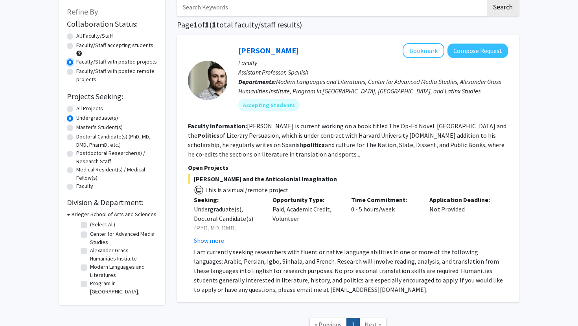
scroll to position [48, 0]
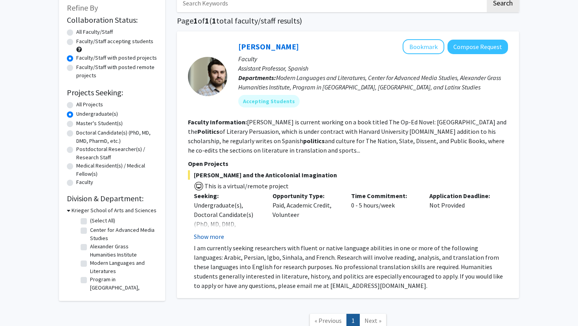
click at [217, 233] on button "Show more" at bounding box center [209, 236] width 30 height 9
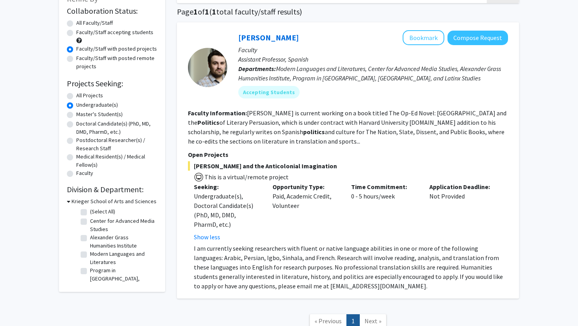
scroll to position [0, 0]
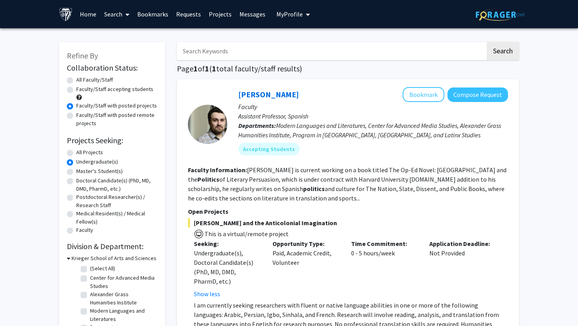
click at [76, 80] on label "All Faculty/Staff" at bounding box center [94, 80] width 37 height 8
click at [76, 80] on input "All Faculty/Staff" at bounding box center [78, 78] width 5 height 5
radio input "true"
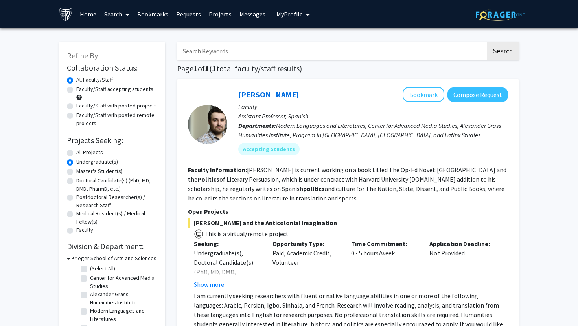
click at [76, 91] on label "Faculty/Staff accepting students" at bounding box center [114, 89] width 77 height 8
click at [76, 90] on input "Faculty/Staff accepting students" at bounding box center [78, 87] width 5 height 5
radio input "true"
click at [187, 11] on link "Requests" at bounding box center [188, 14] width 33 height 28
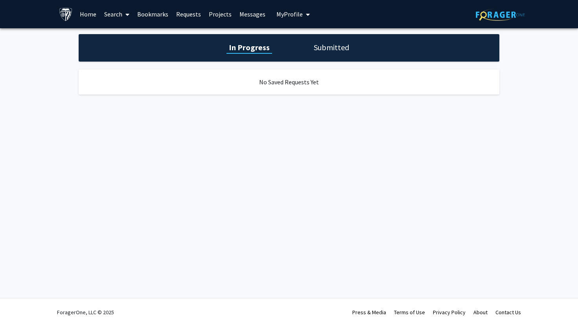
click at [225, 14] on link "Projects" at bounding box center [220, 14] width 31 height 28
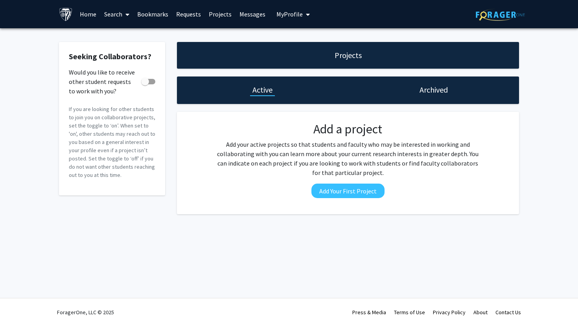
click at [253, 13] on link "Messages" at bounding box center [252, 14] width 34 height 28
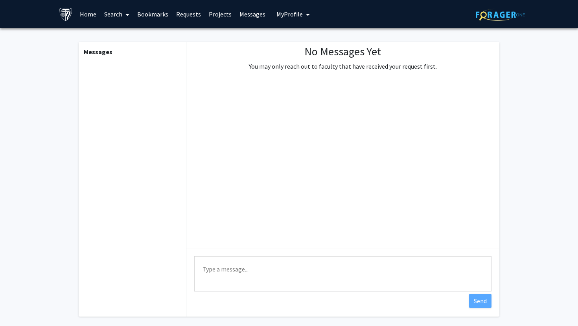
click at [274, 6] on button "My Profile" at bounding box center [293, 14] width 38 height 28
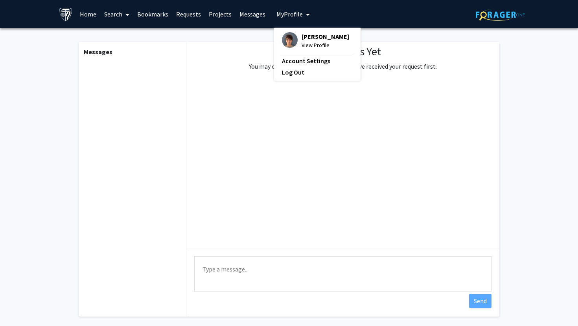
click at [274, 9] on button "My Profile" at bounding box center [293, 14] width 38 height 28
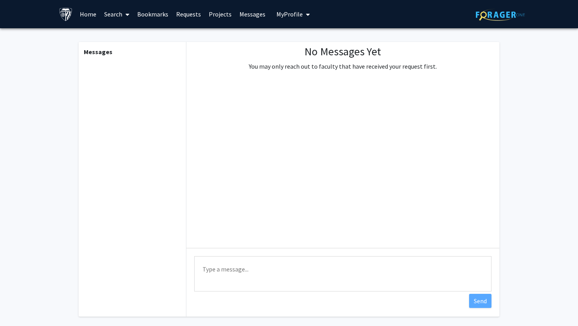
click at [120, 13] on link "Search" at bounding box center [116, 14] width 33 height 28
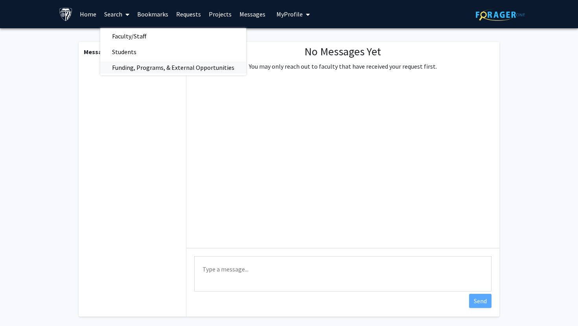
click at [119, 68] on span "Funding, Programs, & External Opportunities" at bounding box center [173, 68] width 146 height 16
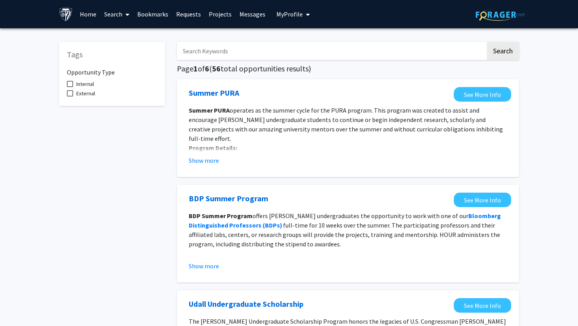
click at [256, 54] on input "Search Keywords" at bounding box center [331, 51] width 308 height 18
type input "politics"
click at [486, 42] on button "Search" at bounding box center [502, 51] width 32 height 18
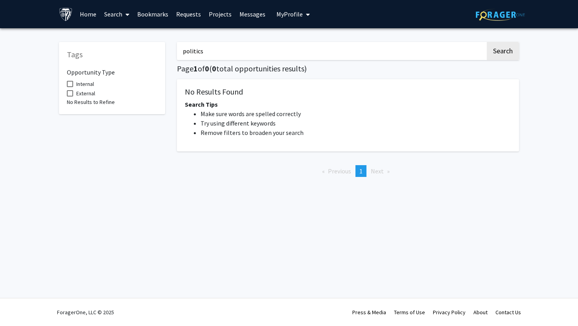
drag, startPoint x: 222, startPoint y: 57, endPoint x: 153, endPoint y: 40, distance: 71.1
click at [153, 40] on div "Tags Opportunity Type Internal External No Results to Refine politics Search Pa…" at bounding box center [288, 108] width 471 height 149
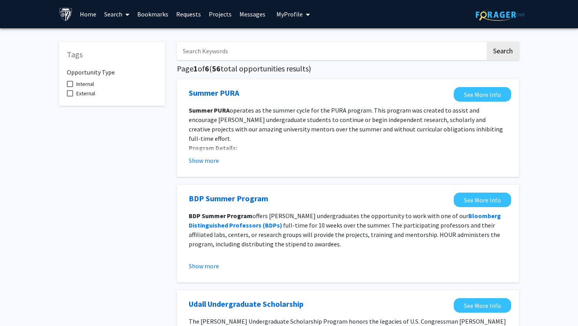
click at [121, 13] on link "Search" at bounding box center [116, 14] width 33 height 28
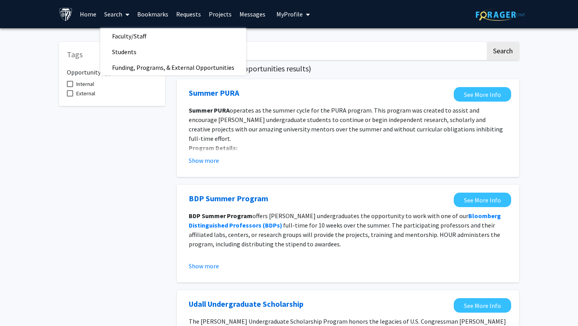
click at [88, 11] on link "Home" at bounding box center [88, 14] width 24 height 28
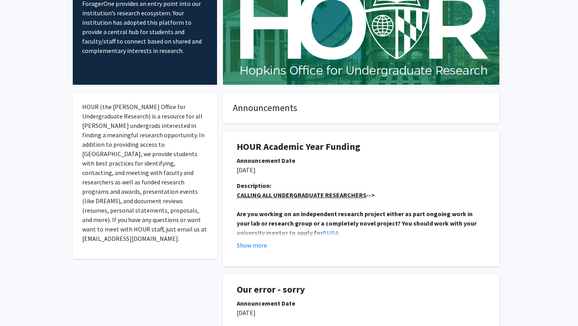
scroll to position [95, 0]
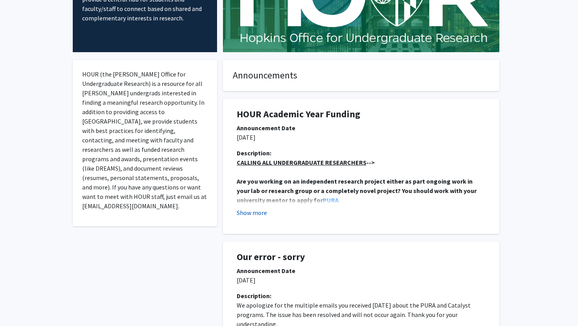
click at [259, 208] on button "Show more" at bounding box center [252, 212] width 30 height 9
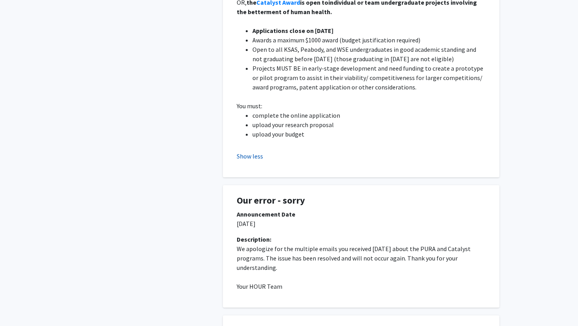
scroll to position [0, 0]
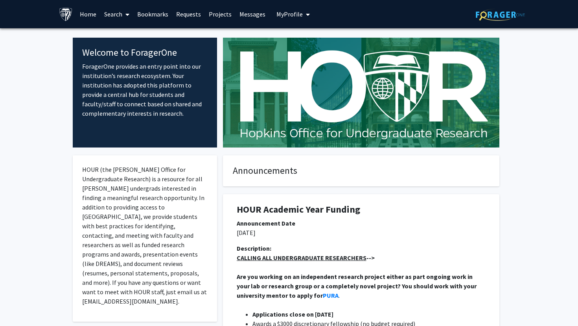
click at [218, 15] on link "Projects" at bounding box center [220, 14] width 31 height 28
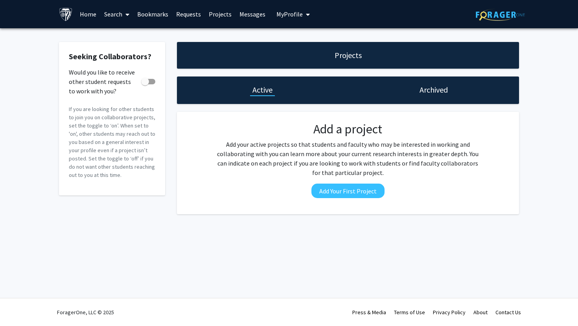
click at [254, 13] on link "Messages" at bounding box center [252, 14] width 34 height 28
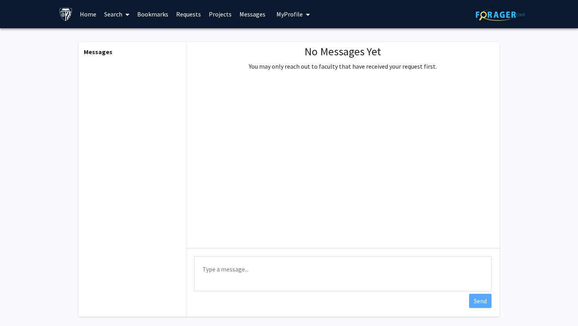
click at [277, 11] on span "My Profile" at bounding box center [289, 14] width 26 height 8
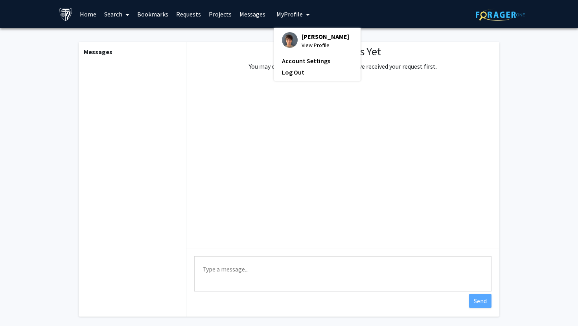
click at [105, 15] on link "Search" at bounding box center [116, 14] width 33 height 28
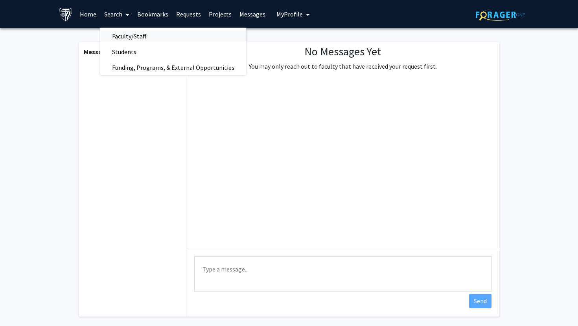
click at [123, 37] on span "Faculty/Staff" at bounding box center [129, 36] width 58 height 16
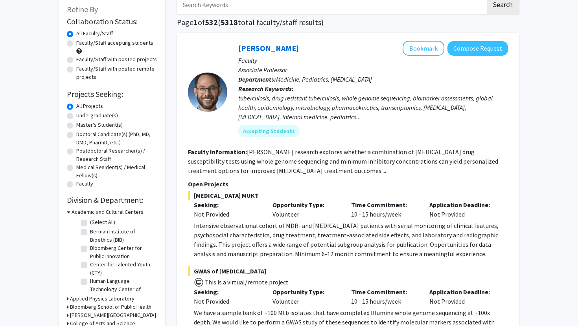
scroll to position [52, 0]
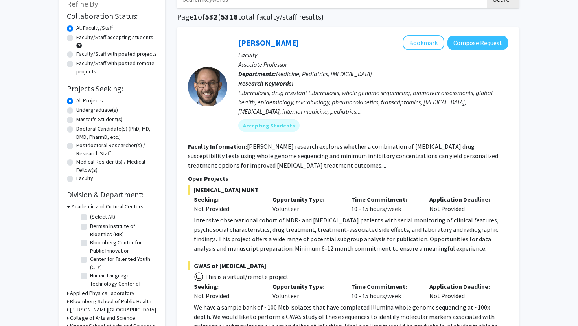
click at [76, 110] on label "Undergraduate(s)" at bounding box center [97, 110] width 42 height 8
click at [76, 110] on input "Undergraduate(s)" at bounding box center [78, 108] width 5 height 5
radio input "true"
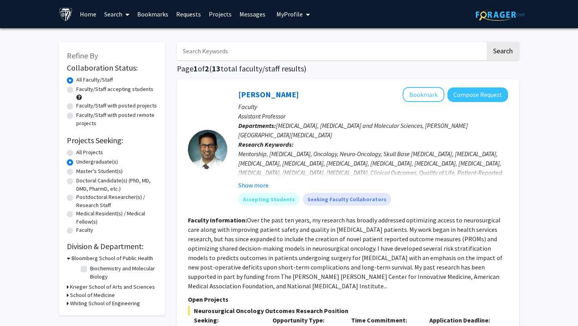
click at [219, 49] on input "Search Keywords" at bounding box center [331, 51] width 308 height 18
type input "[PERSON_NAME]"
click at [486, 42] on button "Search" at bounding box center [502, 51] width 32 height 18
radio input "true"
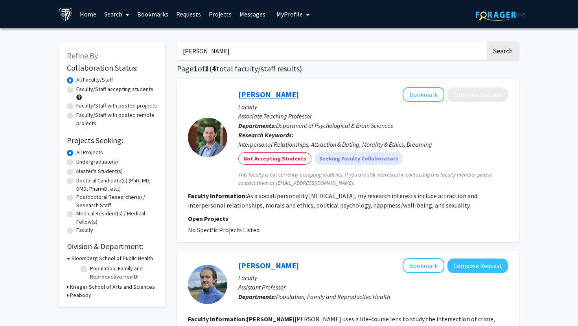
click at [277, 96] on link "[PERSON_NAME]" at bounding box center [268, 95] width 61 height 10
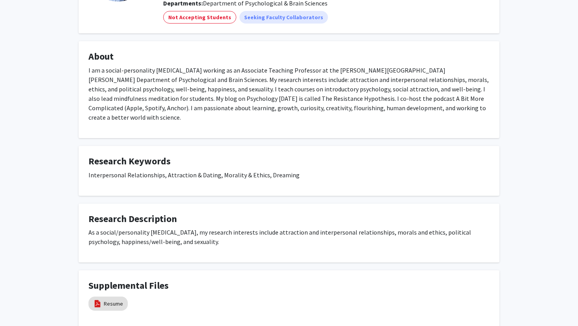
scroll to position [98, 0]
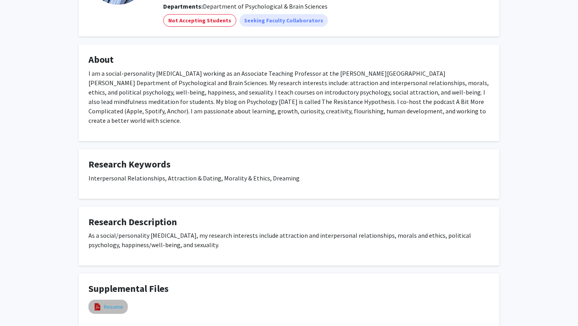
click at [107, 303] on link "Resume" at bounding box center [113, 307] width 19 height 8
select select "custom"
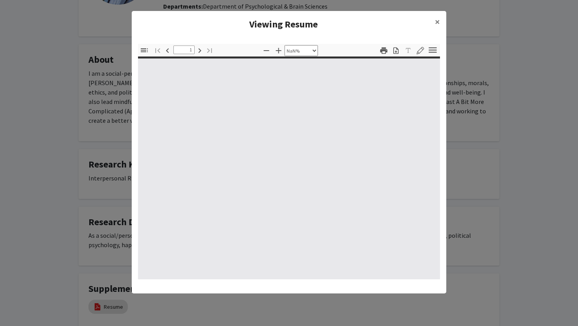
type input "0"
select select "custom"
type input "1"
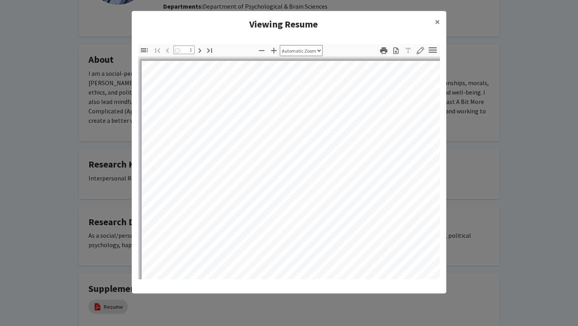
select select "auto"
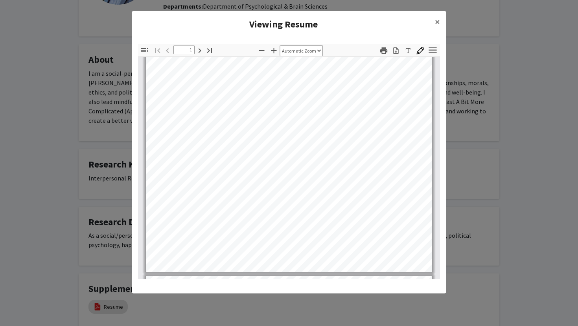
scroll to position [149, 0]
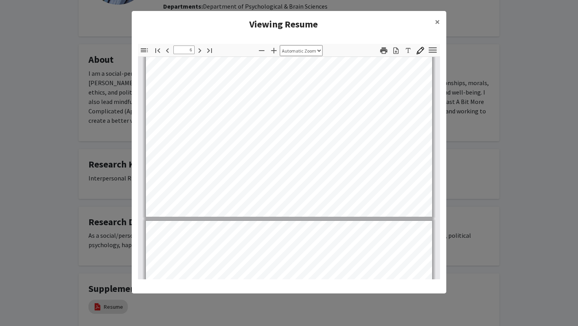
type input "7"
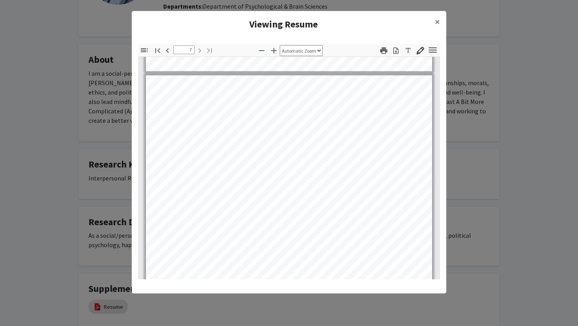
scroll to position [2402, 0]
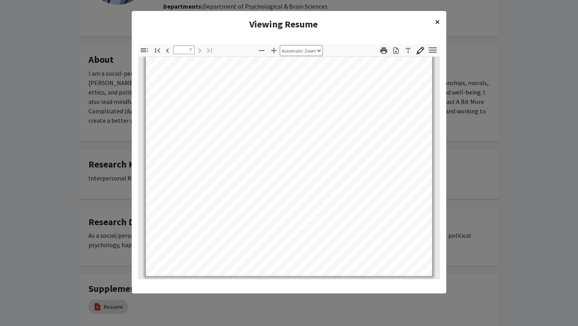
click at [435, 17] on span "×" at bounding box center [437, 22] width 5 height 12
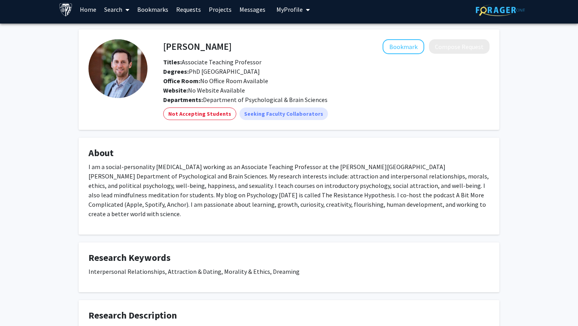
scroll to position [0, 0]
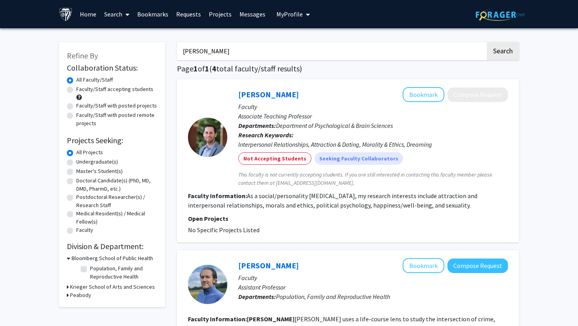
click at [76, 90] on label "Faculty/Staff accepting students" at bounding box center [114, 89] width 77 height 8
click at [76, 90] on input "Faculty/Staff accepting students" at bounding box center [78, 87] width 5 height 5
radio input "true"
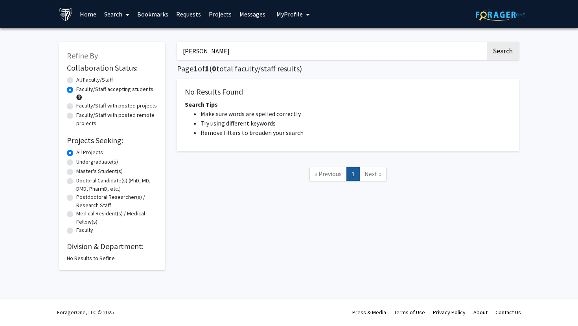
click at [76, 106] on label "Faculty/Staff with posted projects" at bounding box center [116, 106] width 81 height 8
click at [76, 106] on input "Faculty/Staff with posted projects" at bounding box center [78, 104] width 5 height 5
radio input "true"
click at [76, 116] on label "Faculty/Staff with posted remote projects" at bounding box center [116, 119] width 81 height 17
click at [76, 116] on input "Faculty/Staff with posted remote projects" at bounding box center [78, 113] width 5 height 5
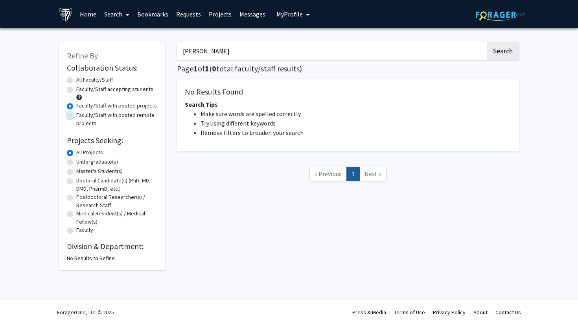
radio input "true"
drag, startPoint x: 266, startPoint y: 54, endPoint x: 170, endPoint y: 35, distance: 97.8
click at [170, 35] on div "Refine By Collaboration Status: Collaboration Status All Faculty/Staff Collabor…" at bounding box center [288, 152] width 471 height 237
click at [76, 162] on label "Undergraduate(s)" at bounding box center [97, 162] width 42 height 8
click at [76, 162] on input "Undergraduate(s)" at bounding box center [78, 160] width 5 height 5
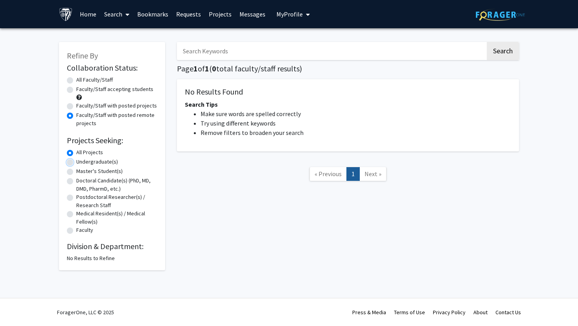
radio input "true"
click at [74, 79] on div "All Faculty/Staff" at bounding box center [112, 80] width 90 height 9
click at [76, 79] on label "All Faculty/Staff" at bounding box center [94, 80] width 37 height 8
click at [76, 79] on input "All Faculty/Staff" at bounding box center [78, 78] width 5 height 5
radio input "true"
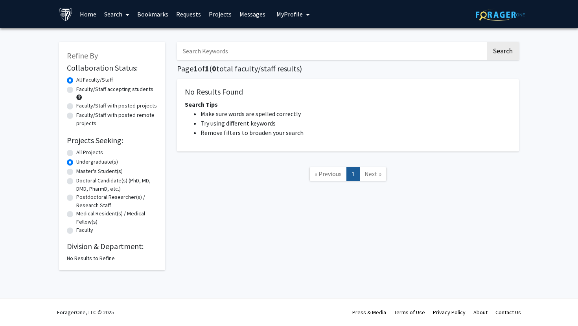
click at [282, 42] on input "Search Keywords" at bounding box center [331, 51] width 308 height 18
type input "politics"
click at [76, 155] on label "All Projects" at bounding box center [89, 153] width 27 height 8
click at [76, 154] on input "All Projects" at bounding box center [78, 151] width 5 height 5
radio input "true"
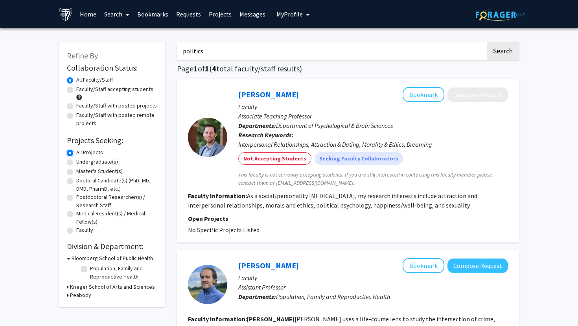
scroll to position [4, 0]
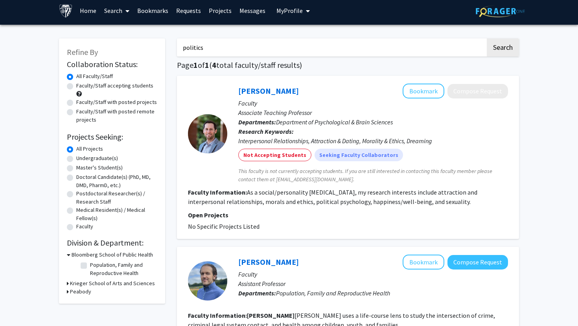
drag, startPoint x: 280, startPoint y: 49, endPoint x: 104, endPoint y: 48, distance: 176.0
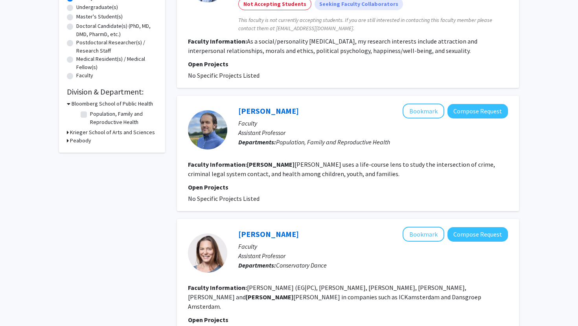
scroll to position [0, 0]
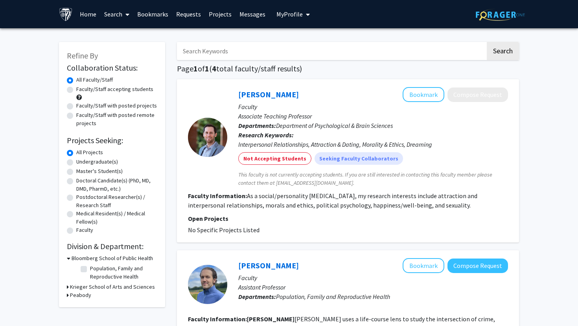
click at [92, 13] on link "Home" at bounding box center [88, 14] width 24 height 28
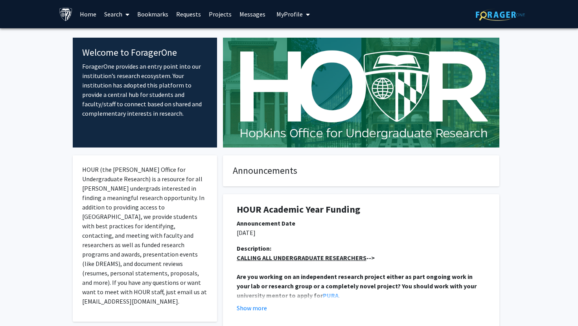
click at [114, 14] on link "Search" at bounding box center [116, 14] width 33 height 28
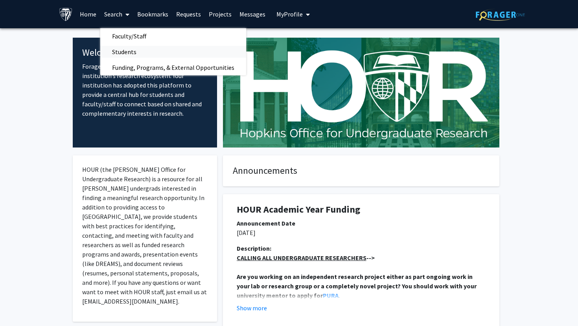
click at [114, 47] on span "Students" at bounding box center [124, 52] width 48 height 16
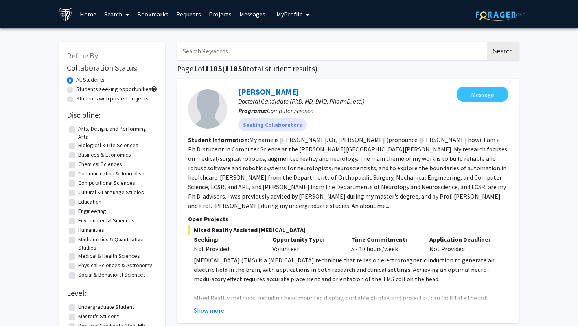
click at [286, 56] on input "Search Keywords" at bounding box center [331, 51] width 308 height 18
click at [380, 152] on fg-read-more "My name is [PERSON_NAME]. Or, [PERSON_NAME] (pronounce: [PERSON_NAME] how). I a…" at bounding box center [347, 173] width 319 height 74
click at [337, 57] on input "Search Keywords" at bounding box center [331, 51] width 308 height 18
type input "politics"
click at [486, 42] on button "Search" at bounding box center [502, 51] width 32 height 18
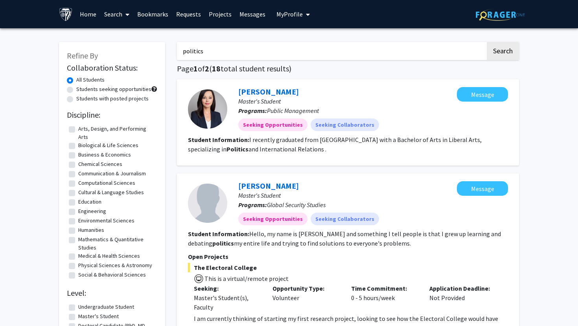
drag, startPoint x: 303, startPoint y: 54, endPoint x: 170, endPoint y: 51, distance: 133.2
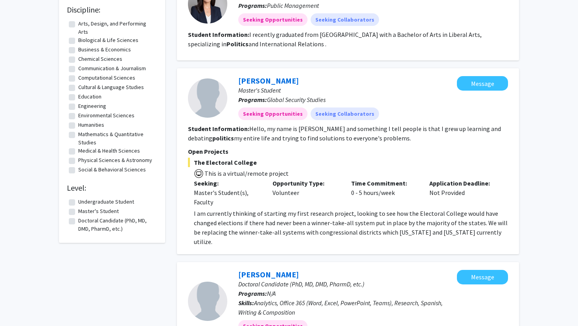
scroll to position [109, 0]
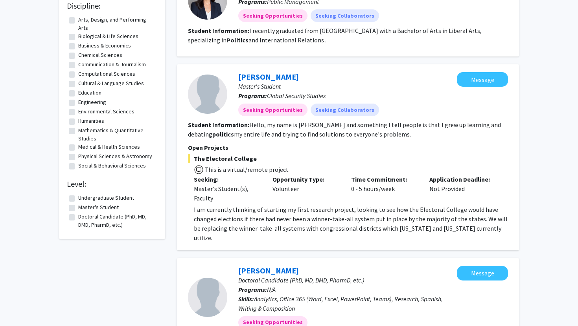
click at [78, 198] on label "Undergraduate Student" at bounding box center [106, 198] width 56 height 8
click at [78, 198] on input "Undergraduate Student" at bounding box center [80, 196] width 5 height 5
checkbox input "true"
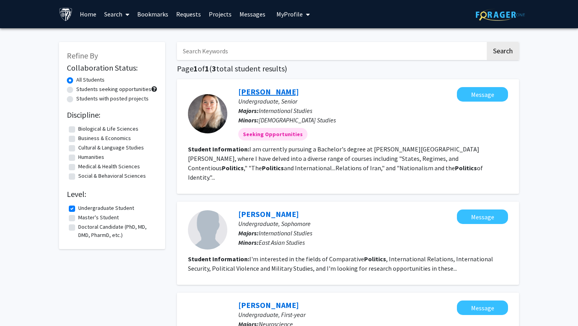
click at [272, 94] on link "[PERSON_NAME]" at bounding box center [268, 92] width 61 height 10
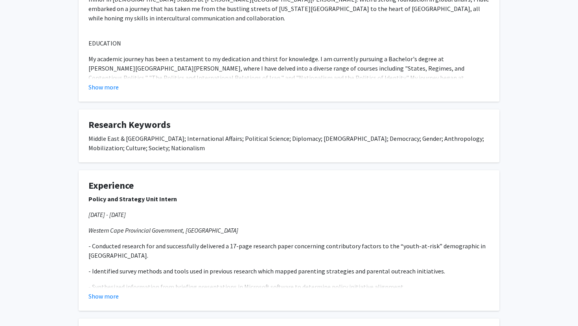
scroll to position [190, 0]
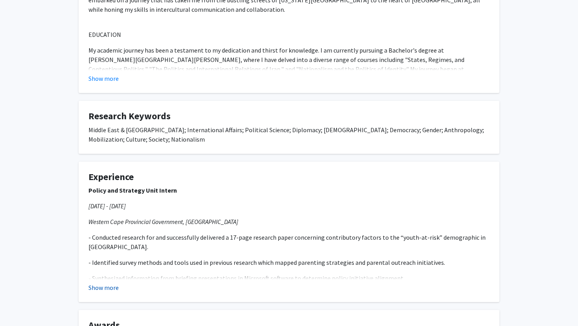
click at [101, 287] on button "Show more" at bounding box center [103, 287] width 30 height 9
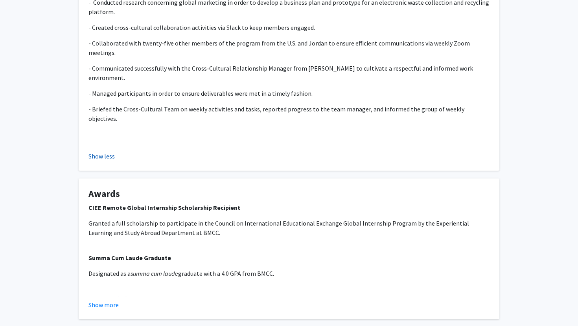
scroll to position [873, 0]
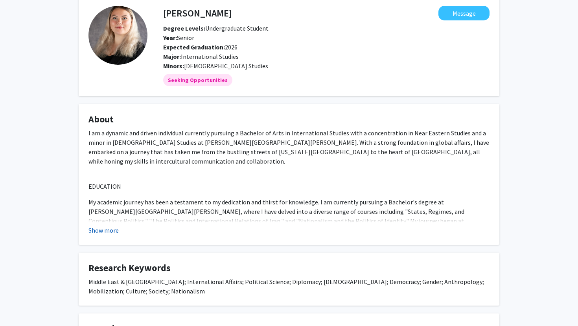
click at [112, 231] on button "Show more" at bounding box center [103, 230] width 30 height 9
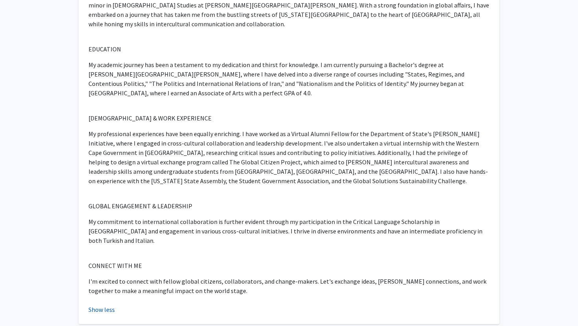
scroll to position [176, 0]
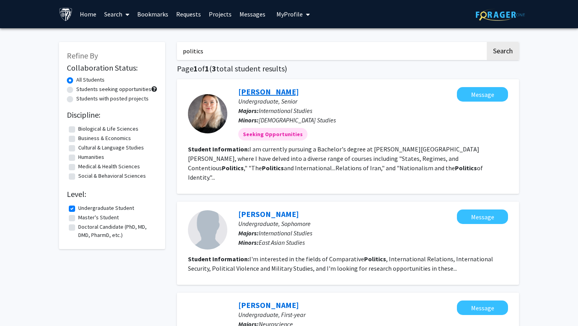
click at [259, 91] on link "[PERSON_NAME]" at bounding box center [268, 92] width 61 height 10
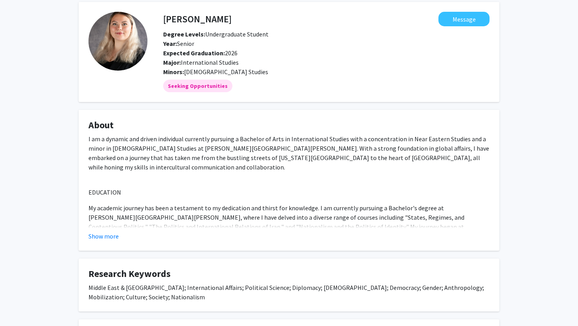
scroll to position [118, 0]
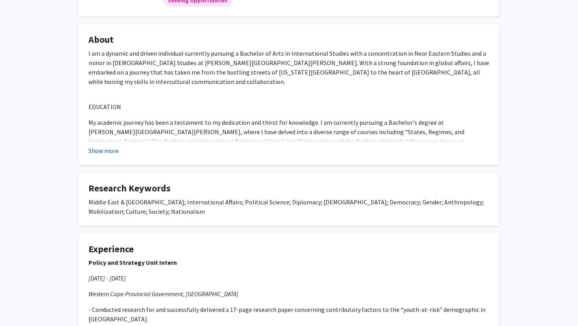
click at [98, 148] on button "Show more" at bounding box center [103, 150] width 30 height 9
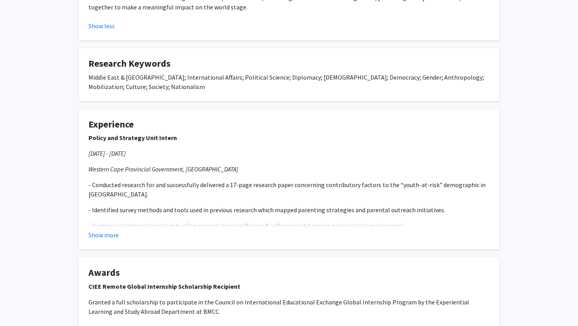
scroll to position [490, 0]
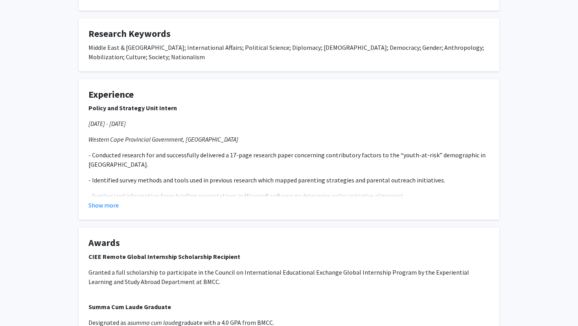
click at [101, 192] on fg-card "Experience Policy and Strategy Unit Intern [DATE] - [DATE] [GEOGRAPHIC_DATA], […" at bounding box center [289, 149] width 420 height 141
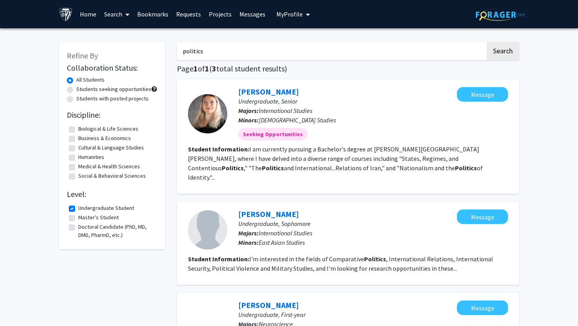
click at [86, 12] on link "Home" at bounding box center [88, 14] width 24 height 28
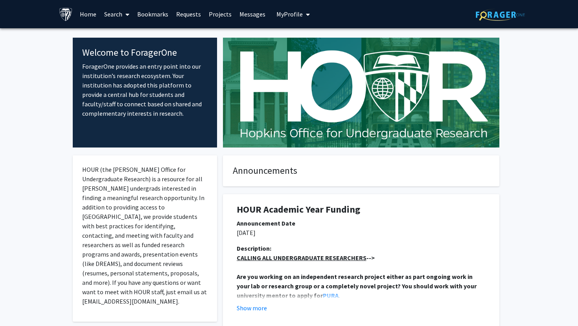
click at [160, 13] on link "Bookmarks" at bounding box center [152, 14] width 39 height 28
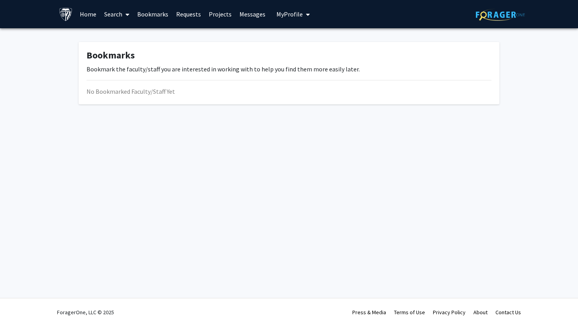
click at [193, 16] on link "Requests" at bounding box center [188, 14] width 33 height 28
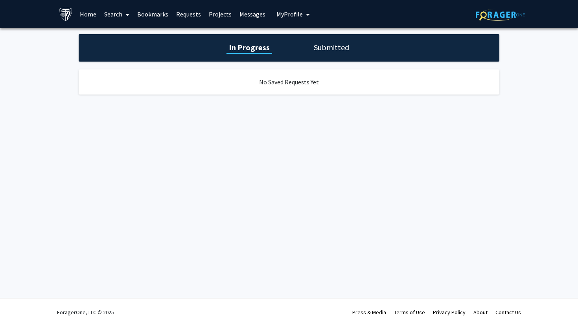
click at [244, 20] on link "Messages" at bounding box center [252, 14] width 34 height 28
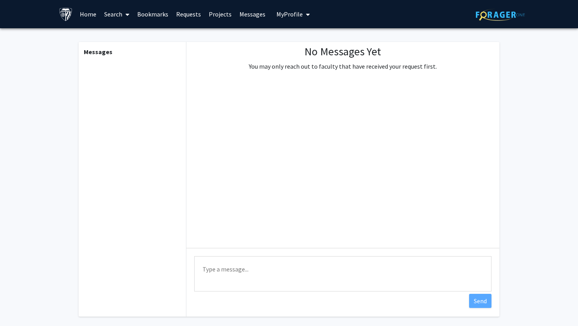
click at [284, 17] on span "My Profile" at bounding box center [289, 14] width 26 height 8
